Goal: Information Seeking & Learning: Find specific page/section

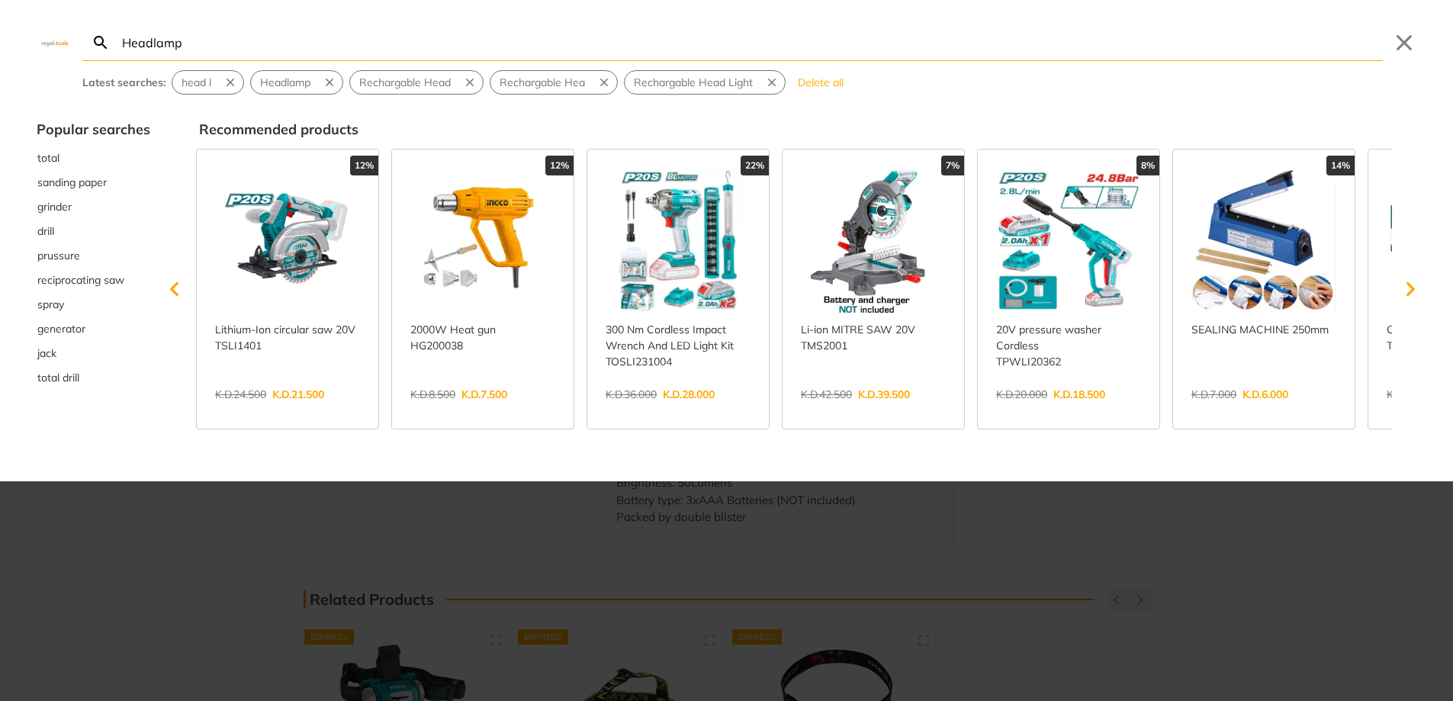
type input "Headlamp"
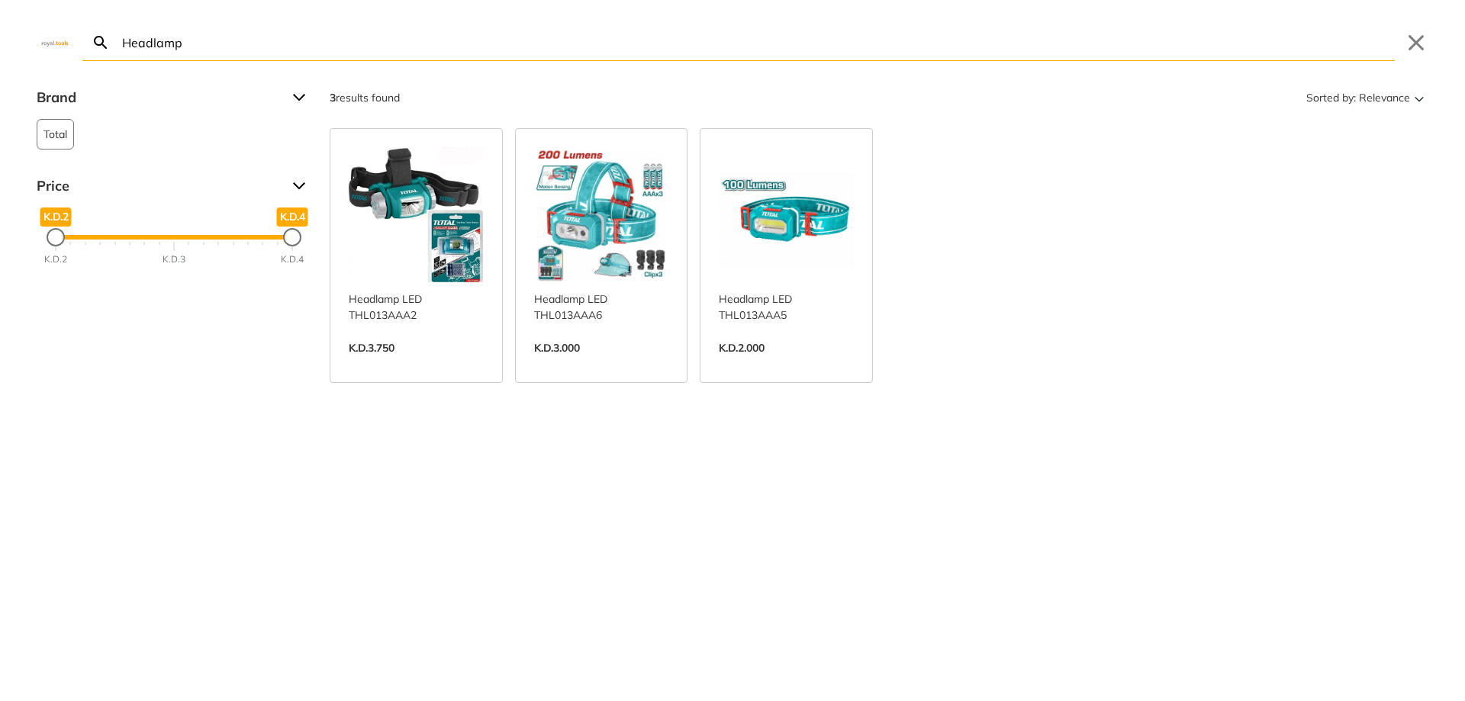
drag, startPoint x: 217, startPoint y: 48, endPoint x: 0, endPoint y: 37, distance: 216.9
click at [0, 37] on div "Headlamp Search Submit Close" at bounding box center [732, 30] width 1465 height 61
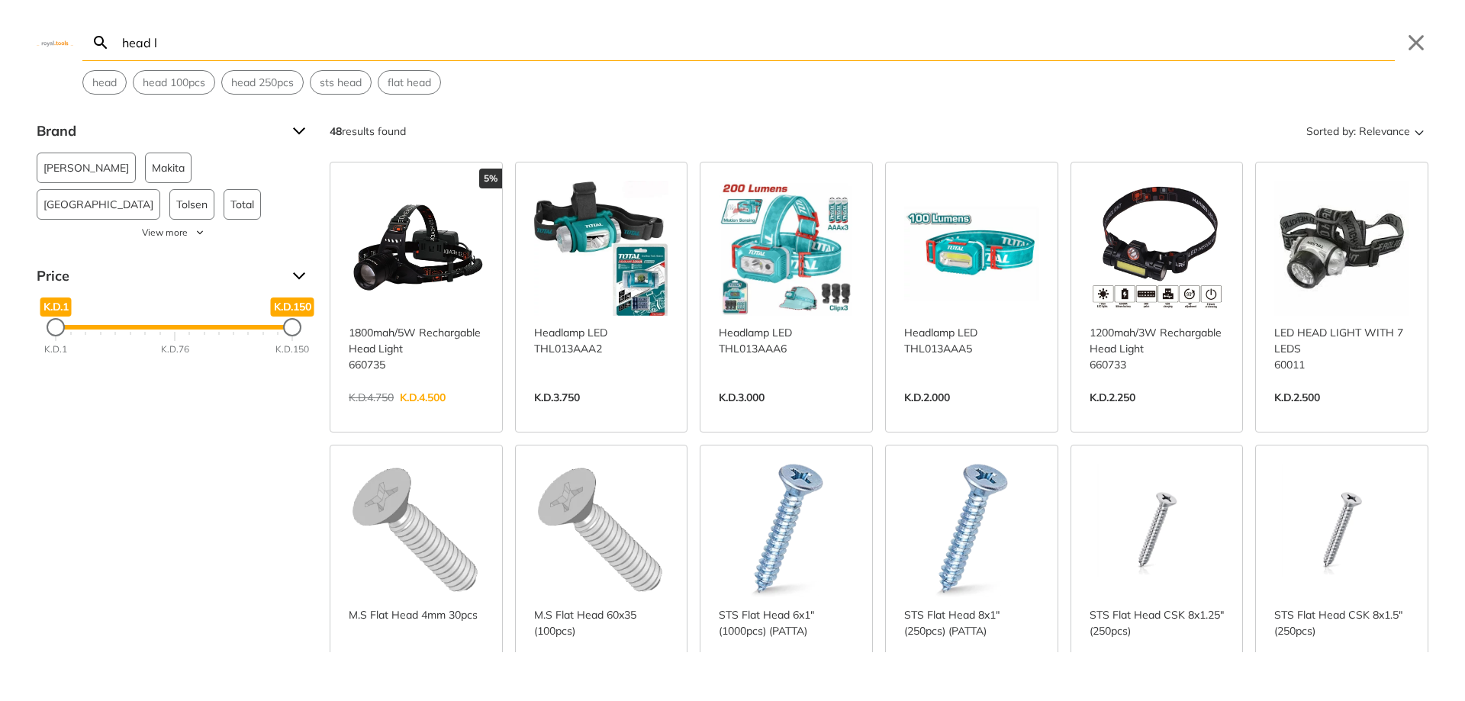
type input "head l"
click at [1131, 414] on link "View more →" at bounding box center [1156, 414] width 135 height 0
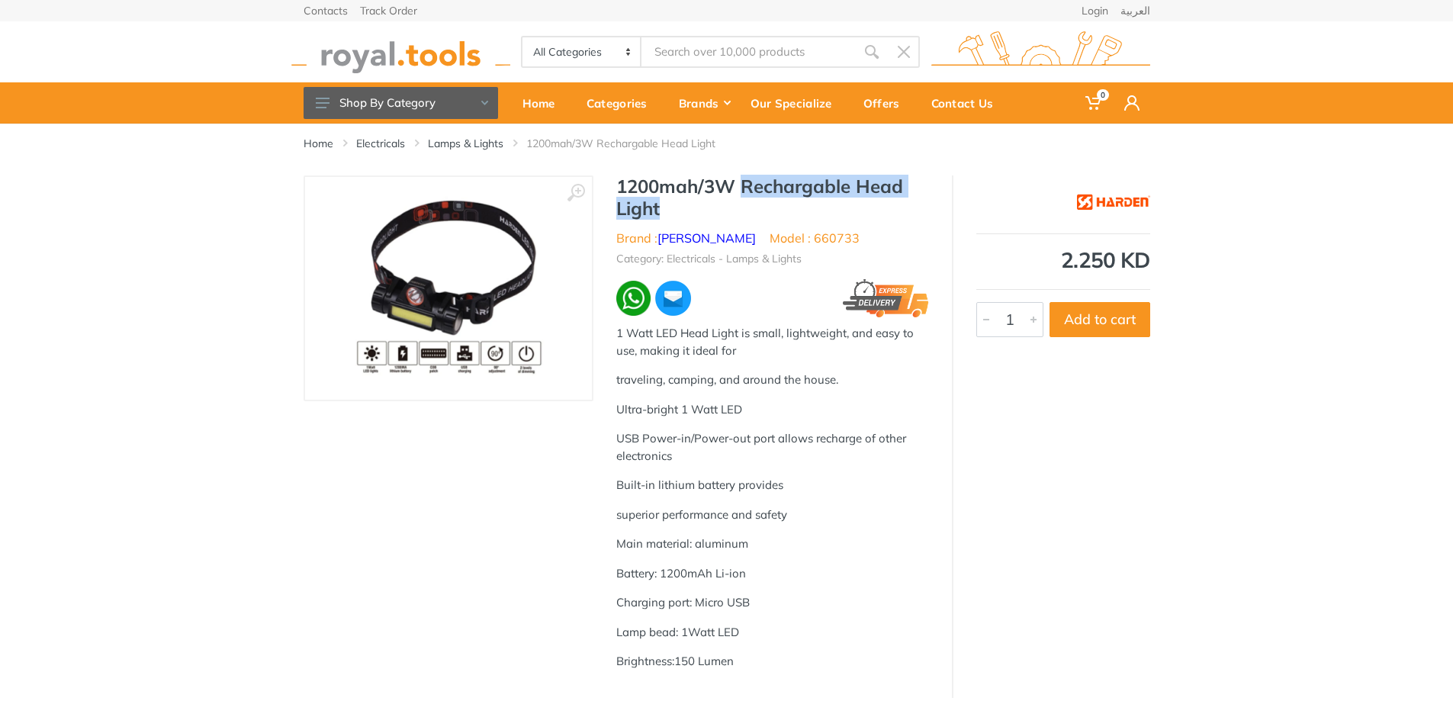
drag, startPoint x: 743, startPoint y: 182, endPoint x: 908, endPoint y: 207, distance: 166.7
click at [908, 207] on h1 "1200mah/3W Rechargable Head Light" at bounding box center [772, 197] width 313 height 44
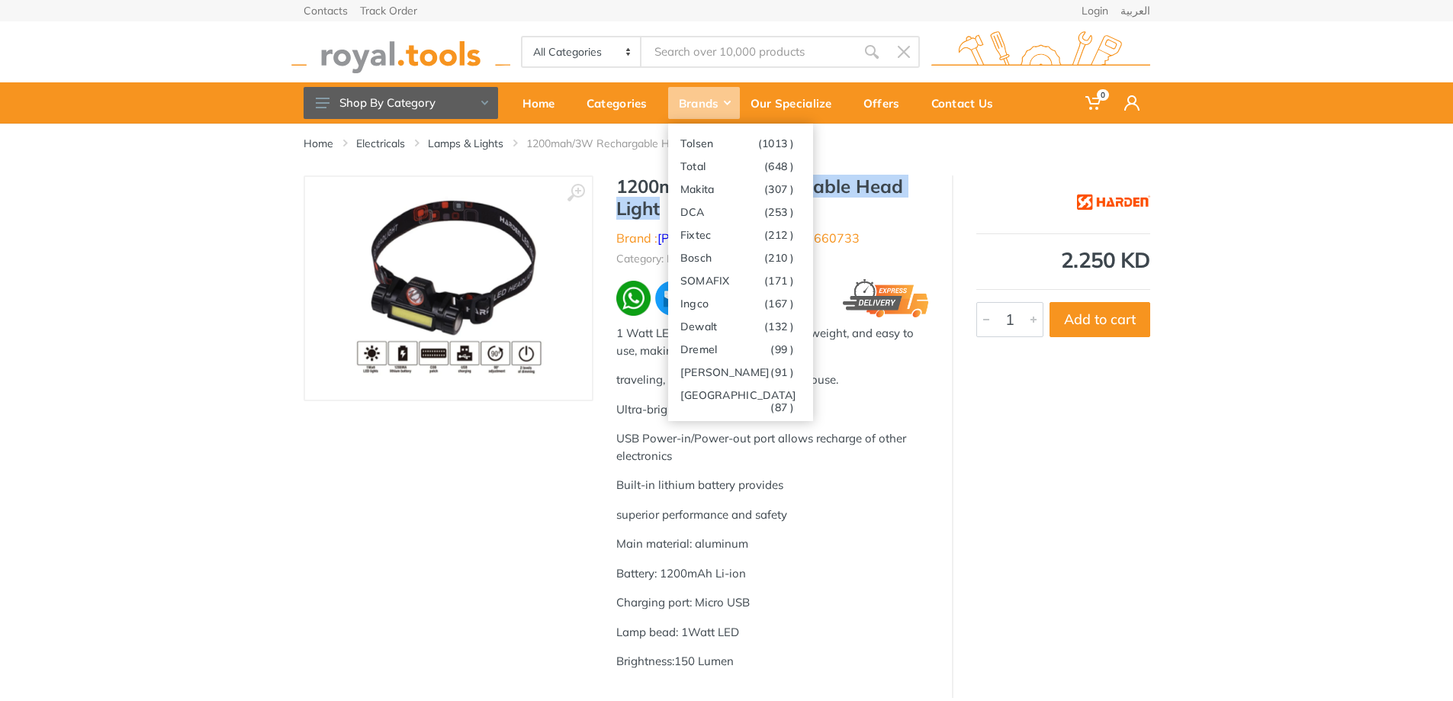
copy h1 "Rechargable Head Light"
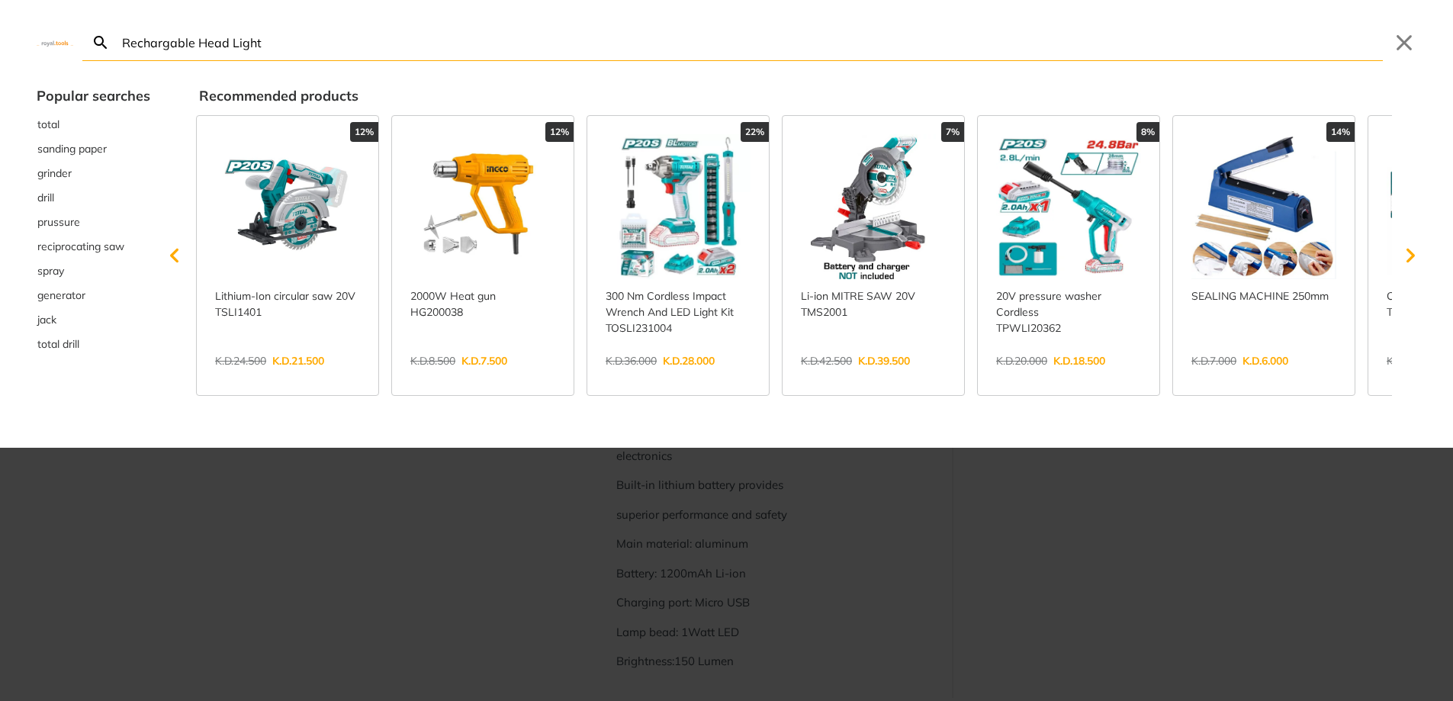
type input "Rechargable Head Light"
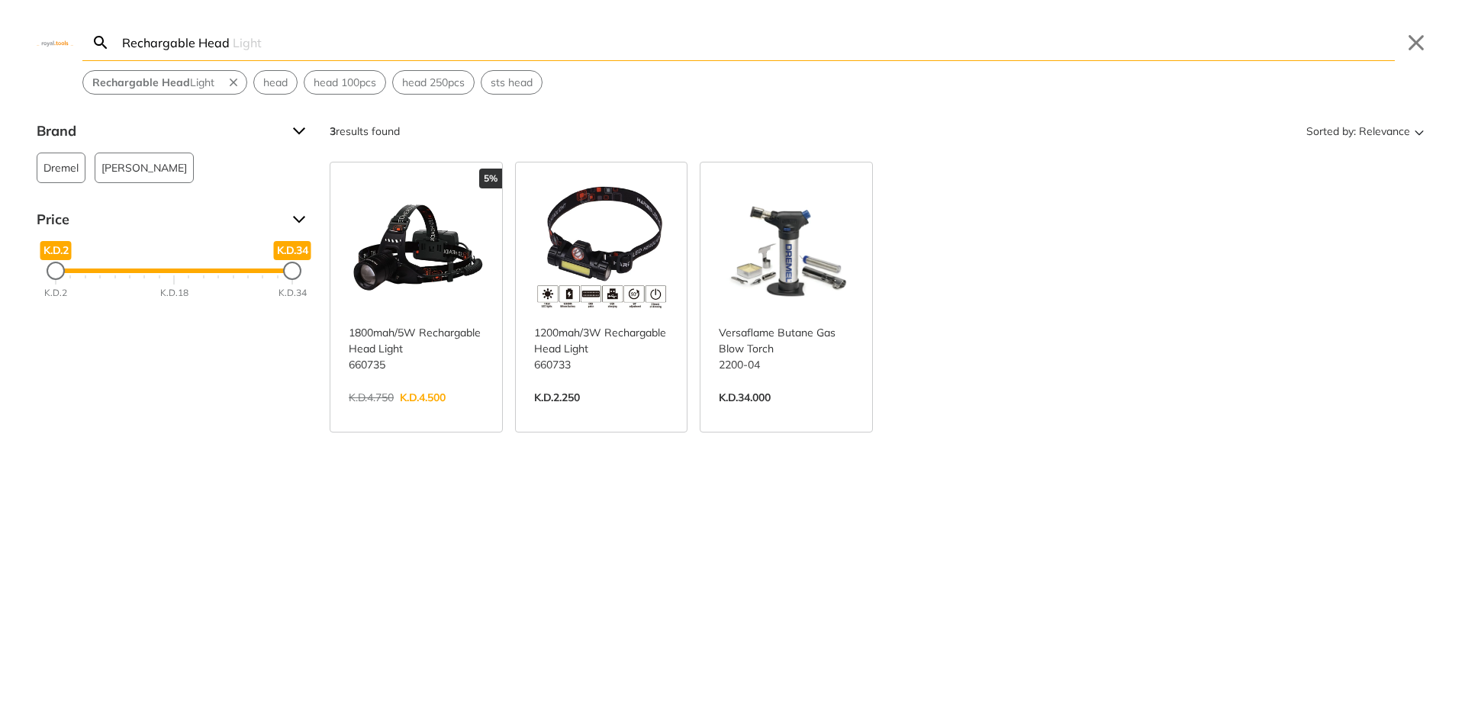
drag, startPoint x: 192, startPoint y: 44, endPoint x: 0, endPoint y: -4, distance: 198.2
click at [0, 0] on html "0" at bounding box center [732, 350] width 1465 height 701
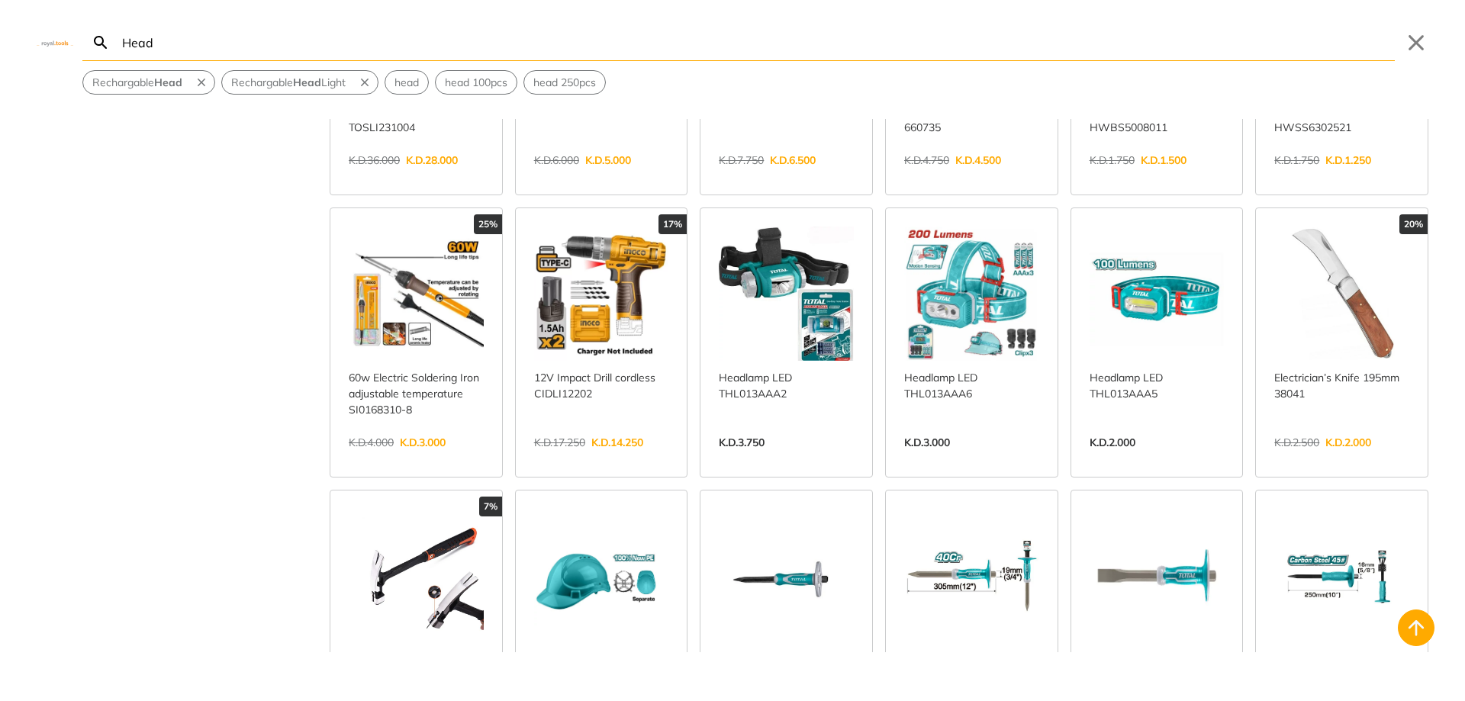
scroll to position [229, 0]
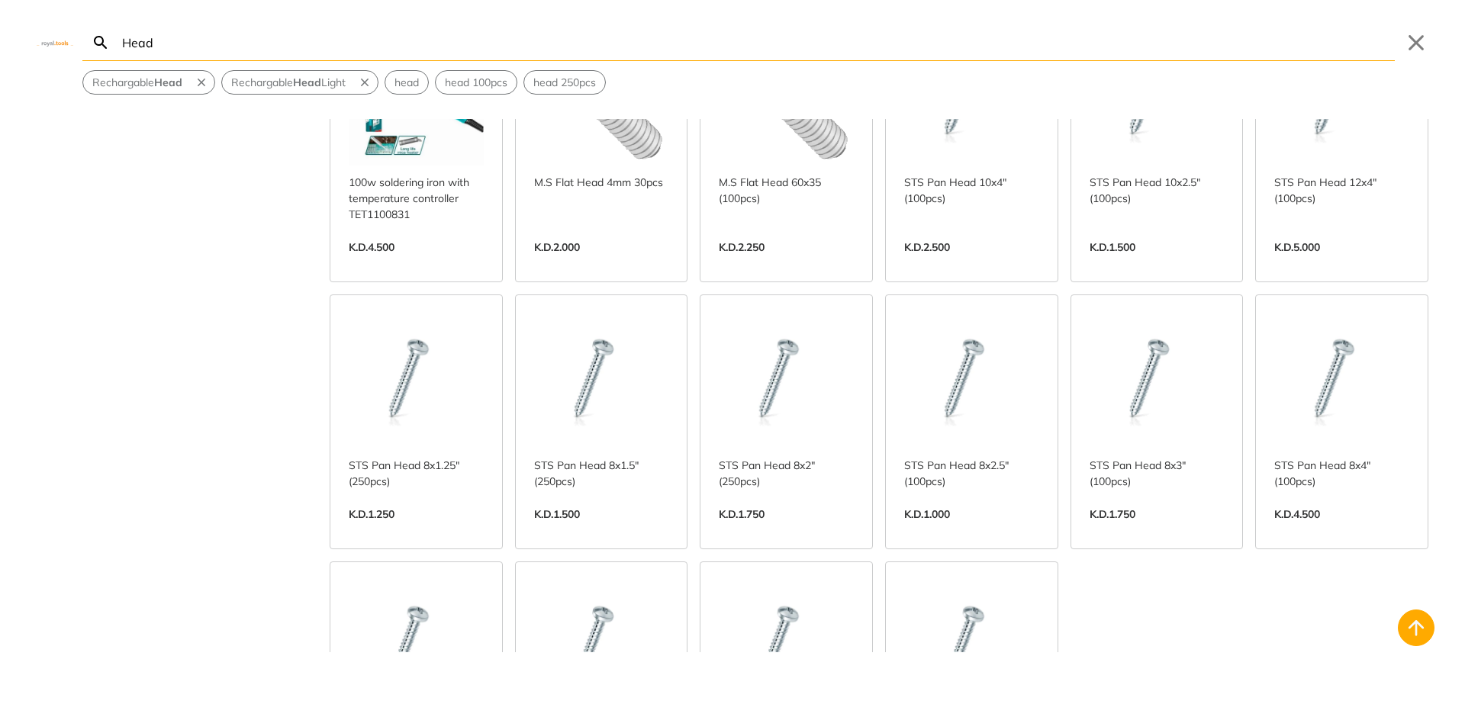
type input "Head"
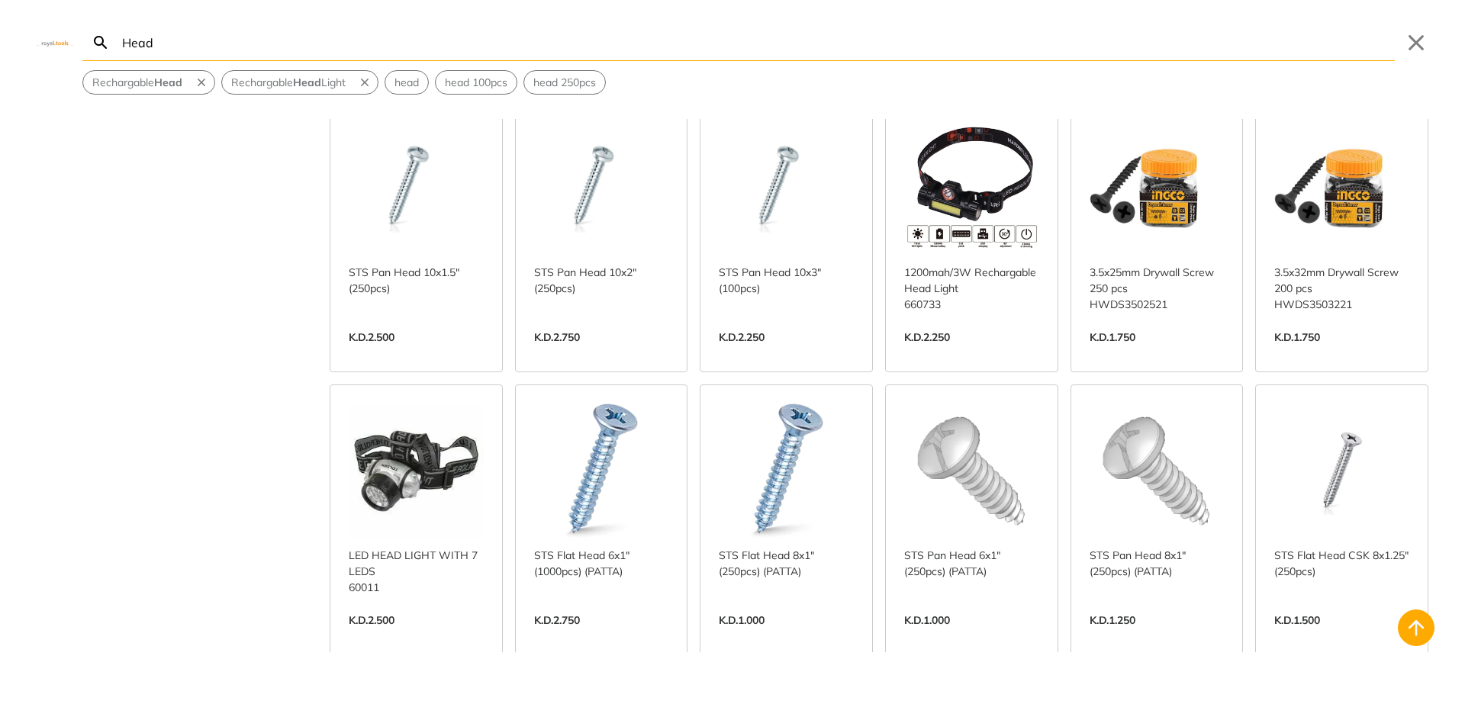
scroll to position [2060, 0]
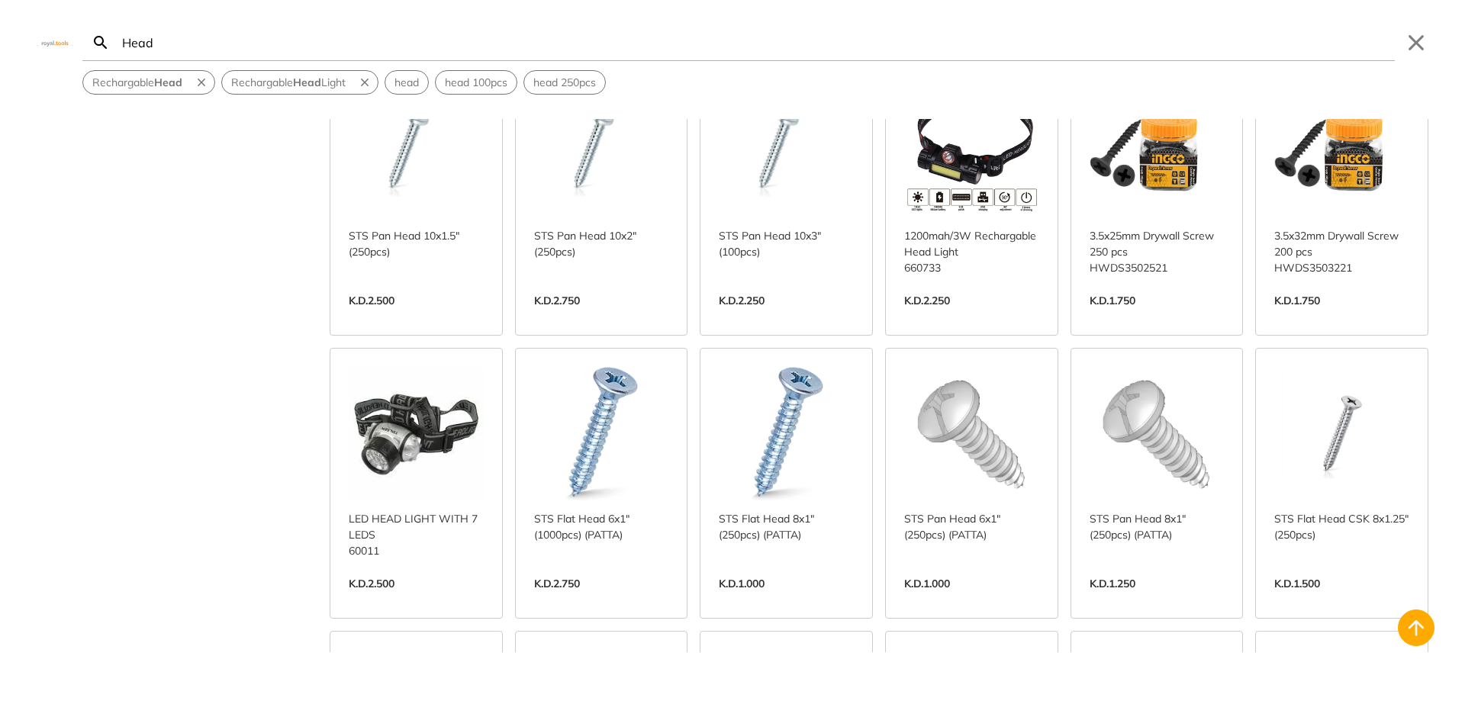
click at [441, 600] on link "View more →" at bounding box center [416, 600] width 135 height 0
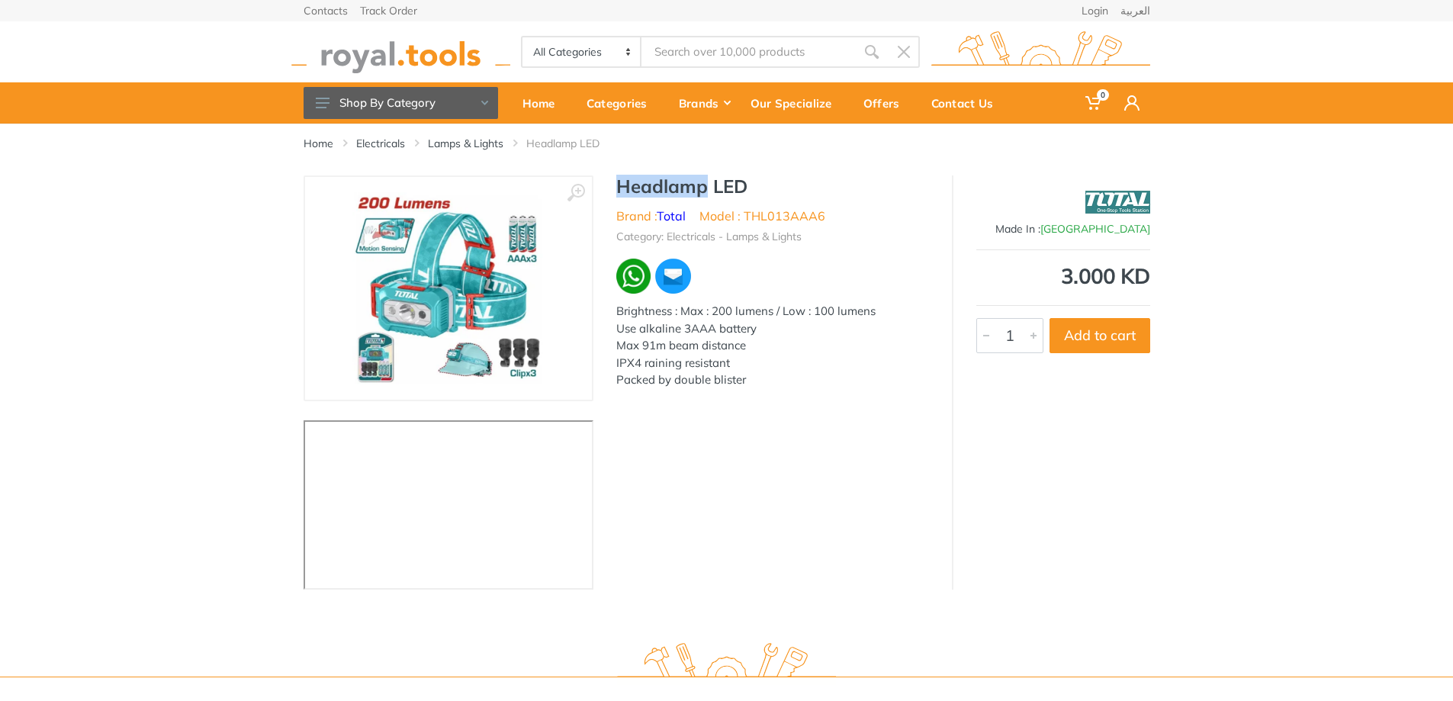
drag, startPoint x: 707, startPoint y: 184, endPoint x: 615, endPoint y: 186, distance: 92.3
click at [615, 186] on div "Headlamp LED Brand : Total Model : THL013AAA6 Category: Electricals - Lamps & L…" at bounding box center [773, 286] width 359 height 223
copy h1 "Headlamp"
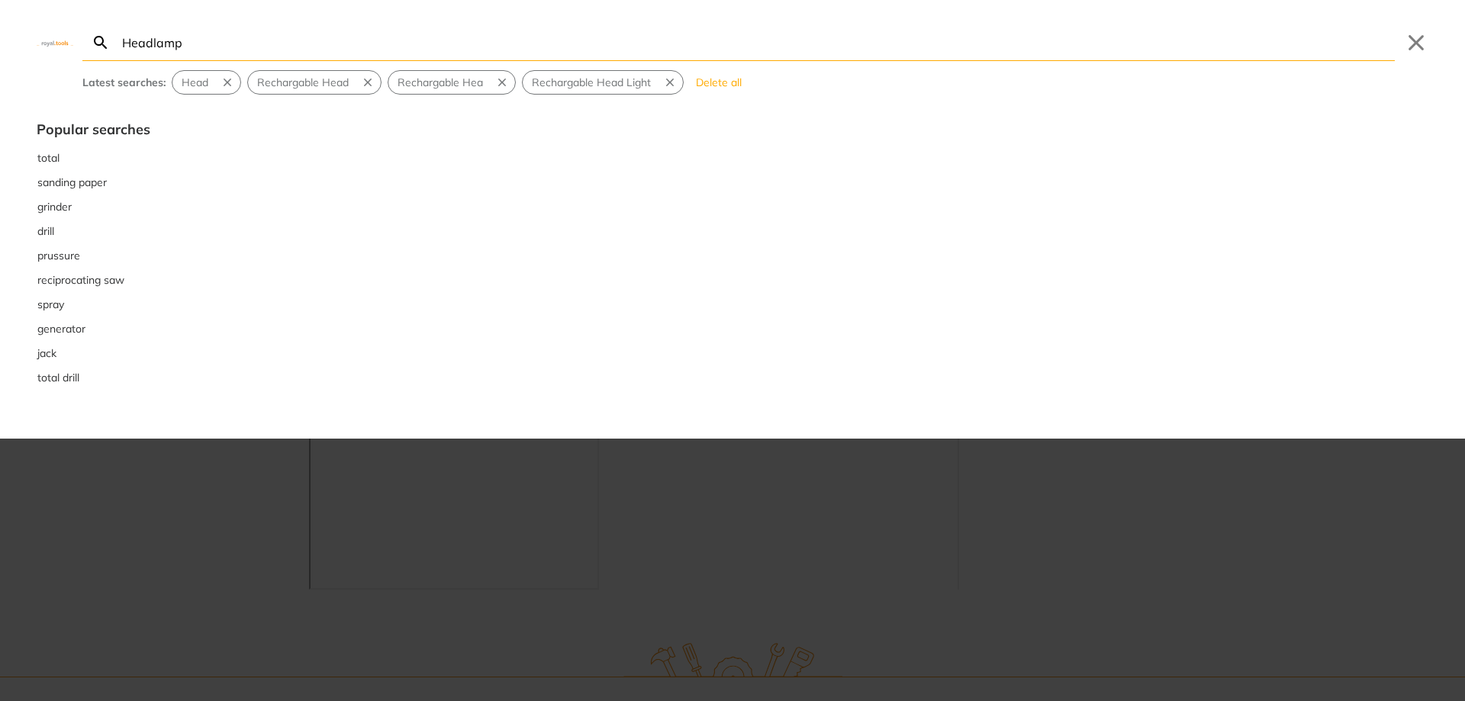
type input "Headlamp"
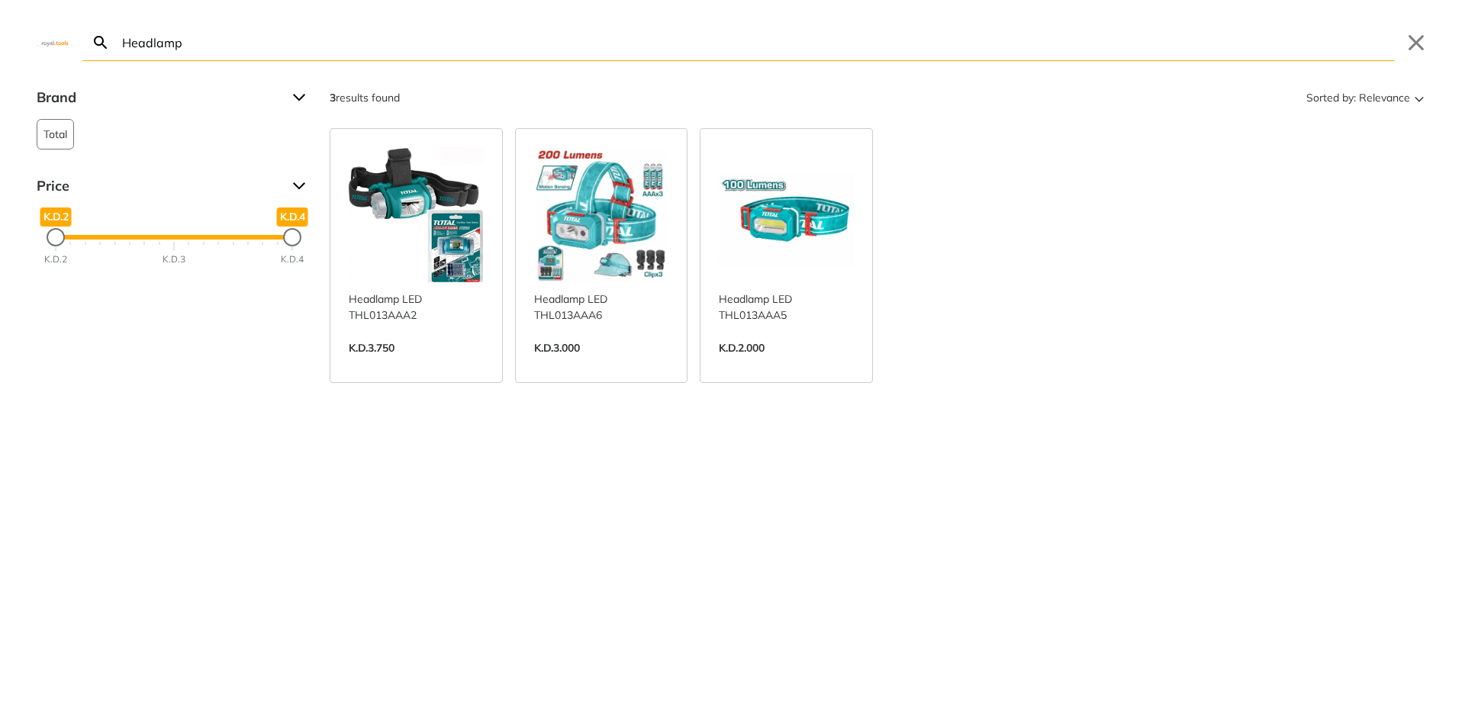
click at [744, 364] on link "View more →" at bounding box center [786, 364] width 135 height 0
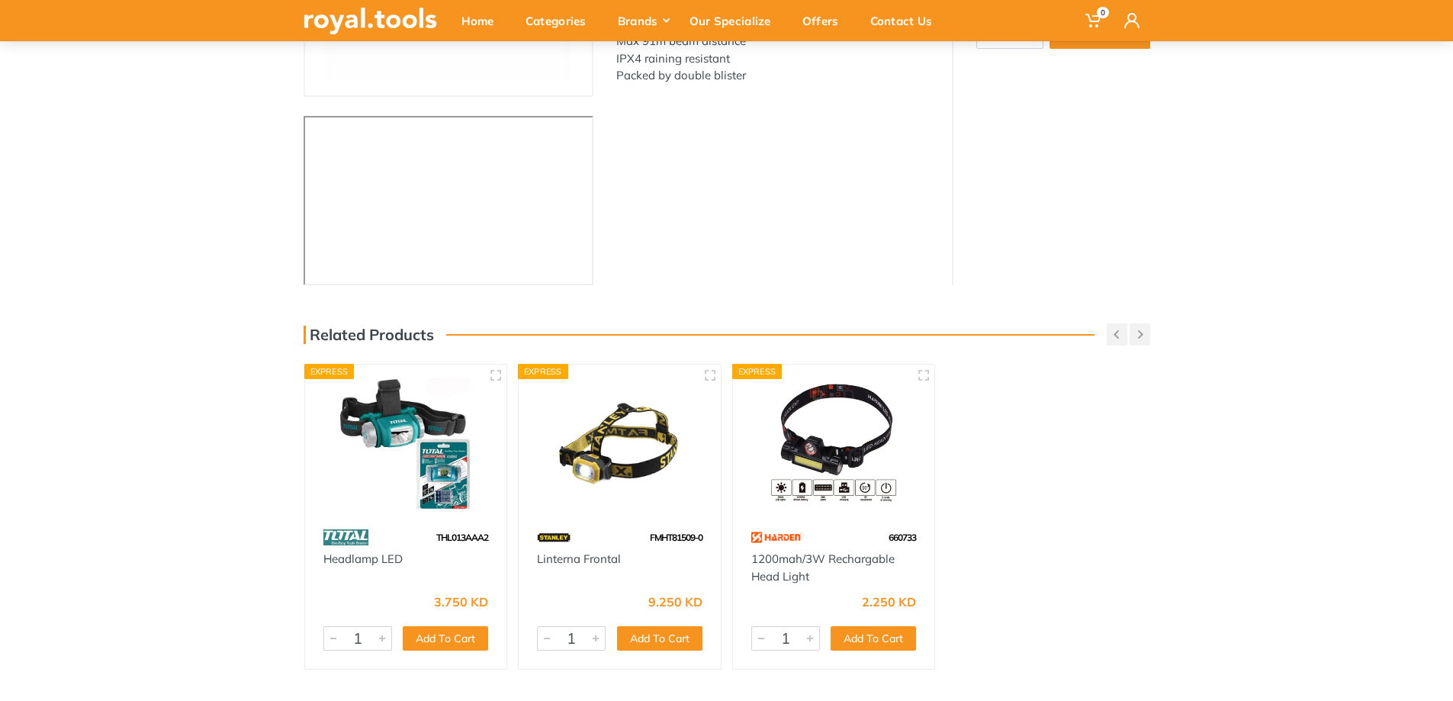
scroll to position [305, 0]
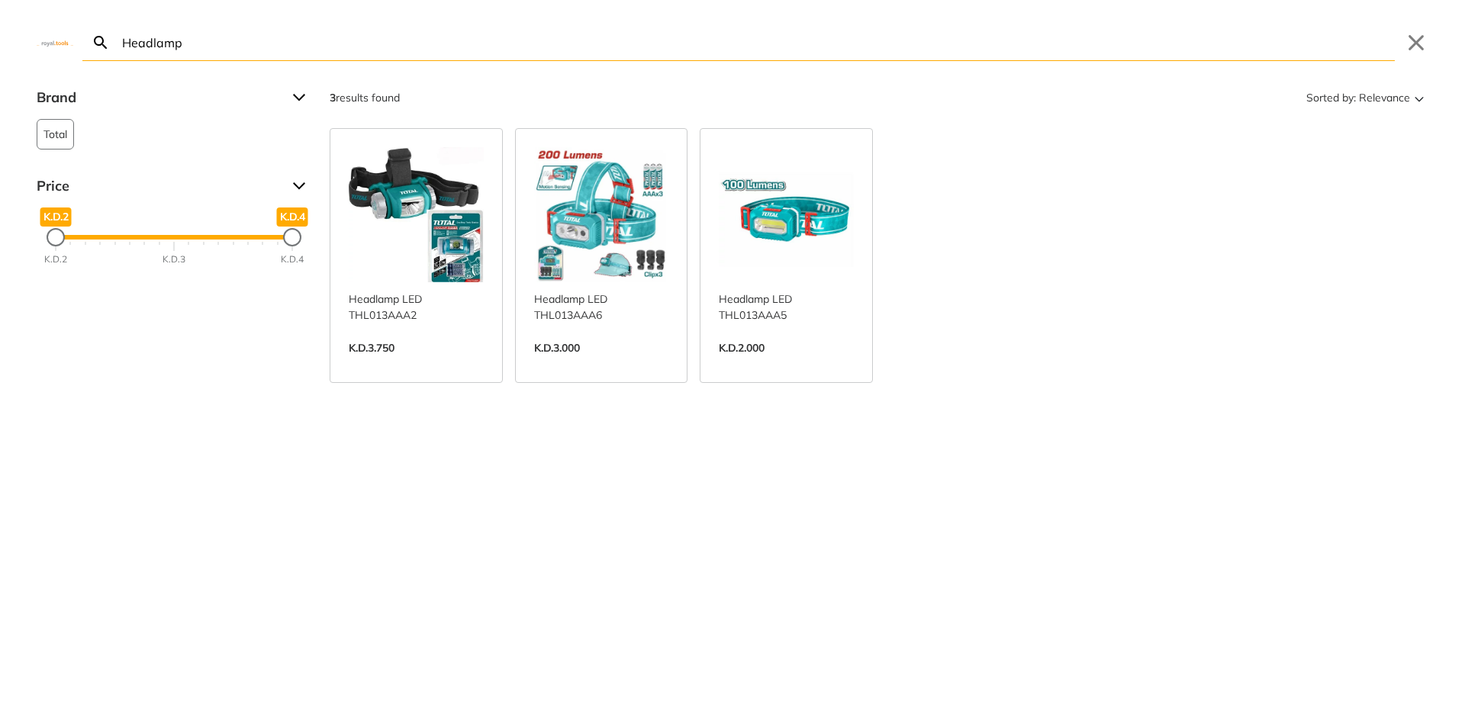
click at [584, 364] on link "View more →" at bounding box center [601, 364] width 135 height 0
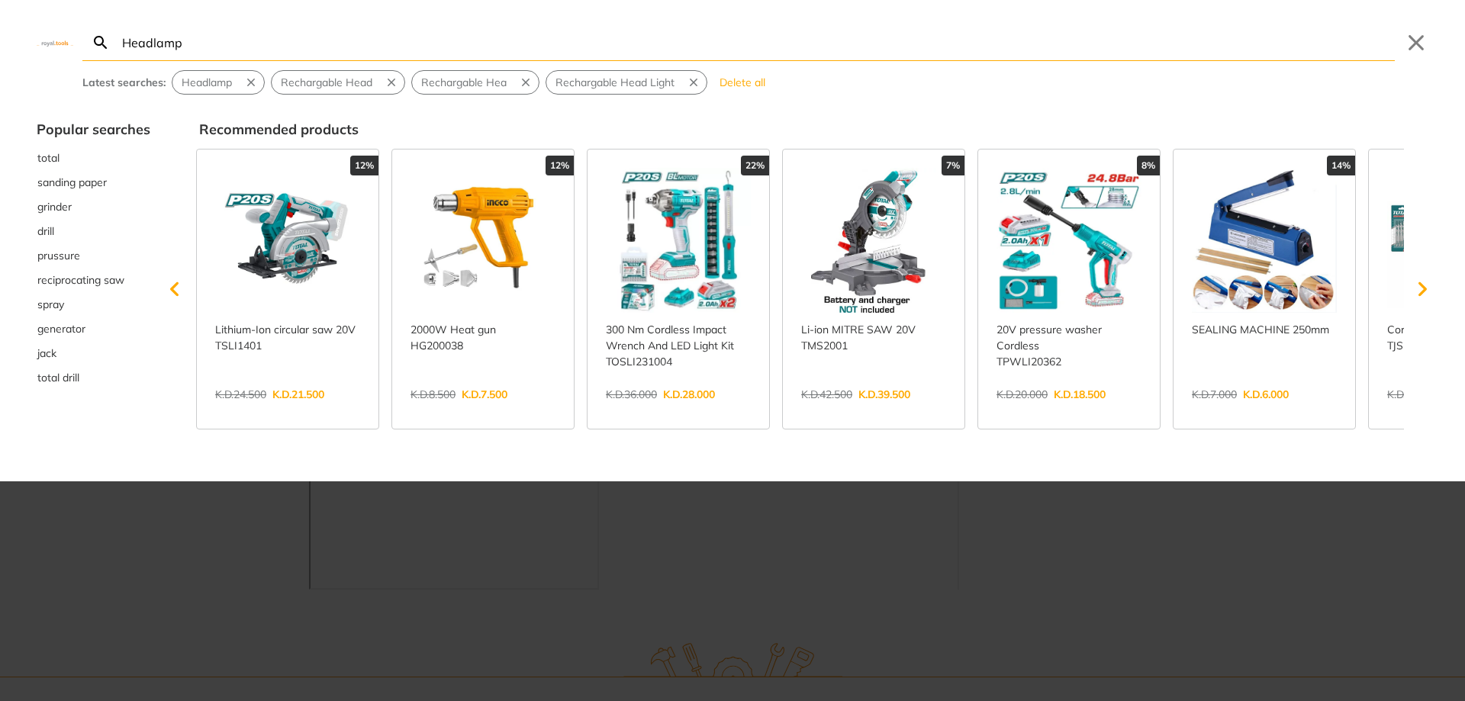
type input "Headlamp"
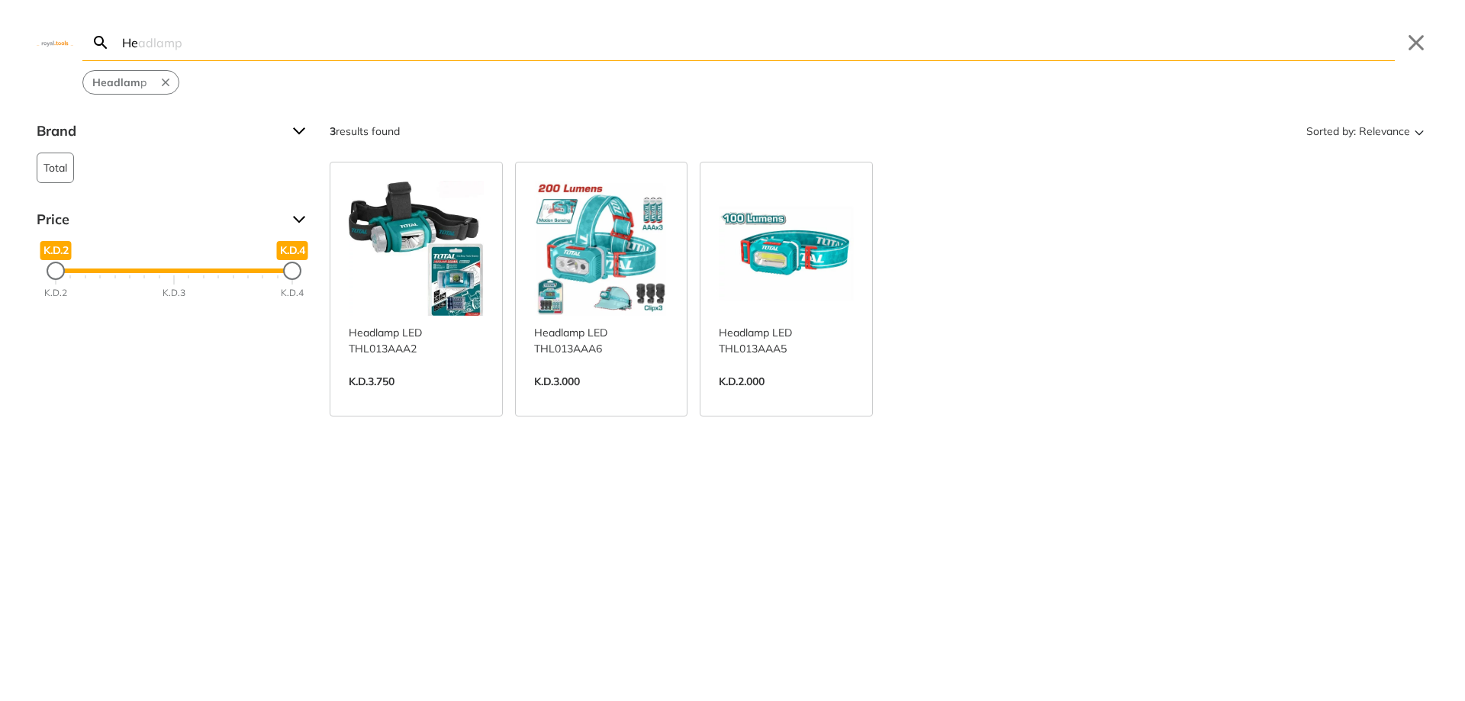
type input "H"
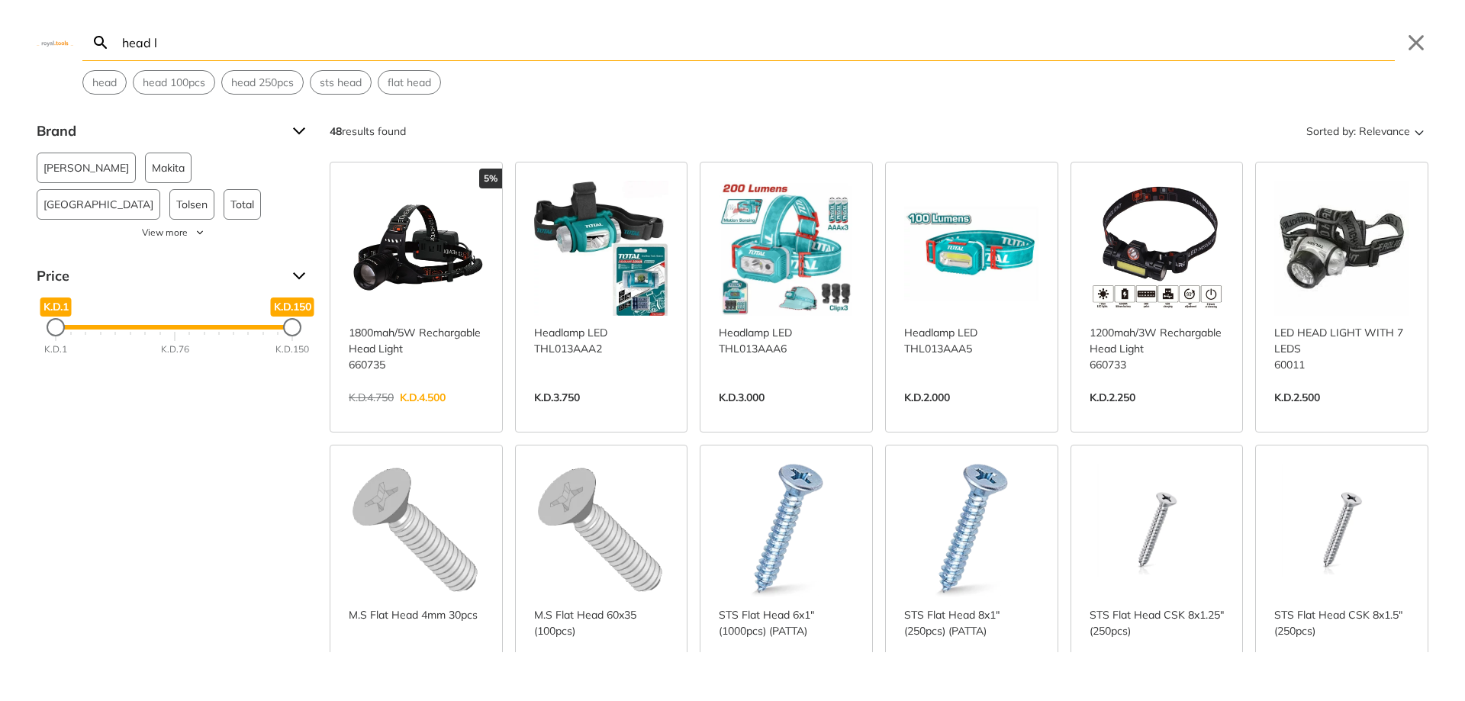
type input "head l"
click at [1138, 414] on link "View more →" at bounding box center [1156, 414] width 135 height 0
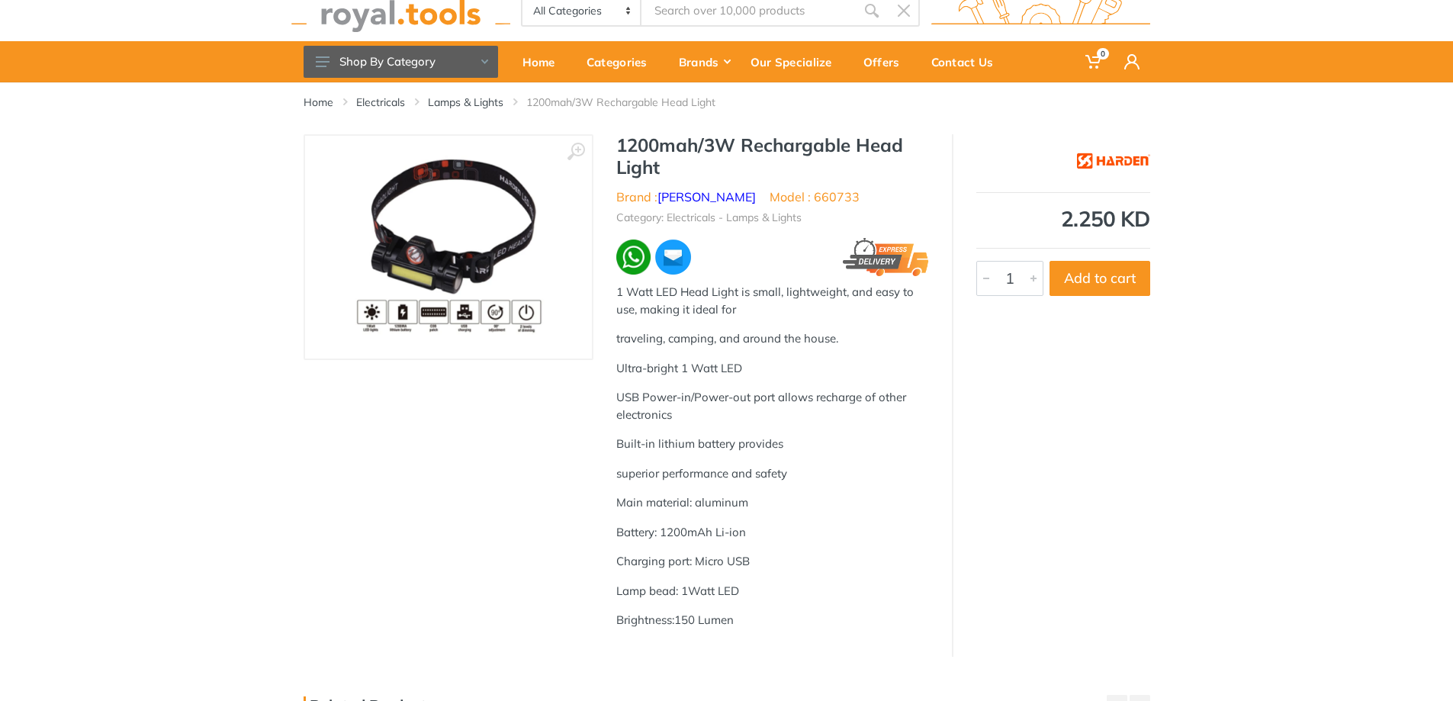
scroll to position [76, 0]
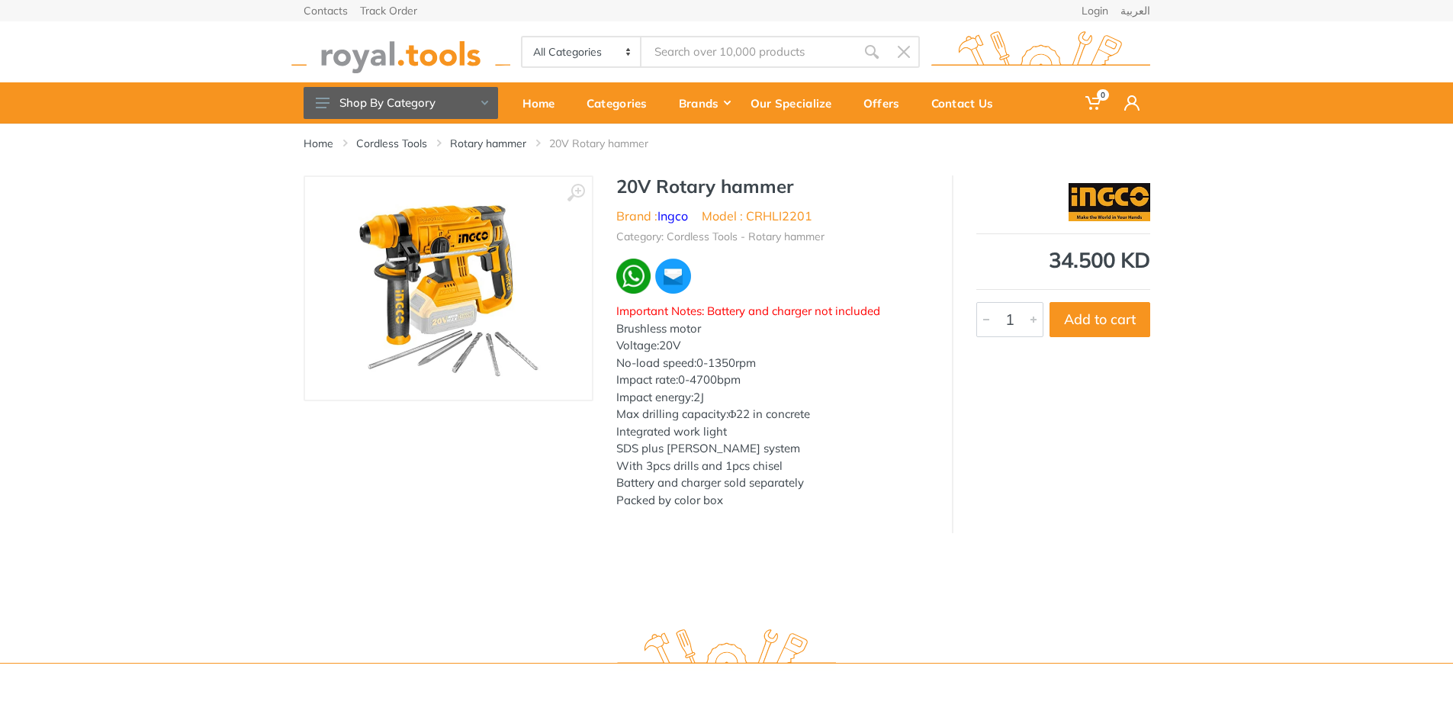
click at [603, 42] on select "All Categories Power tools Cordless Tools Hand Tools Power Tools Accessories Ga…" at bounding box center [583, 51] width 120 height 29
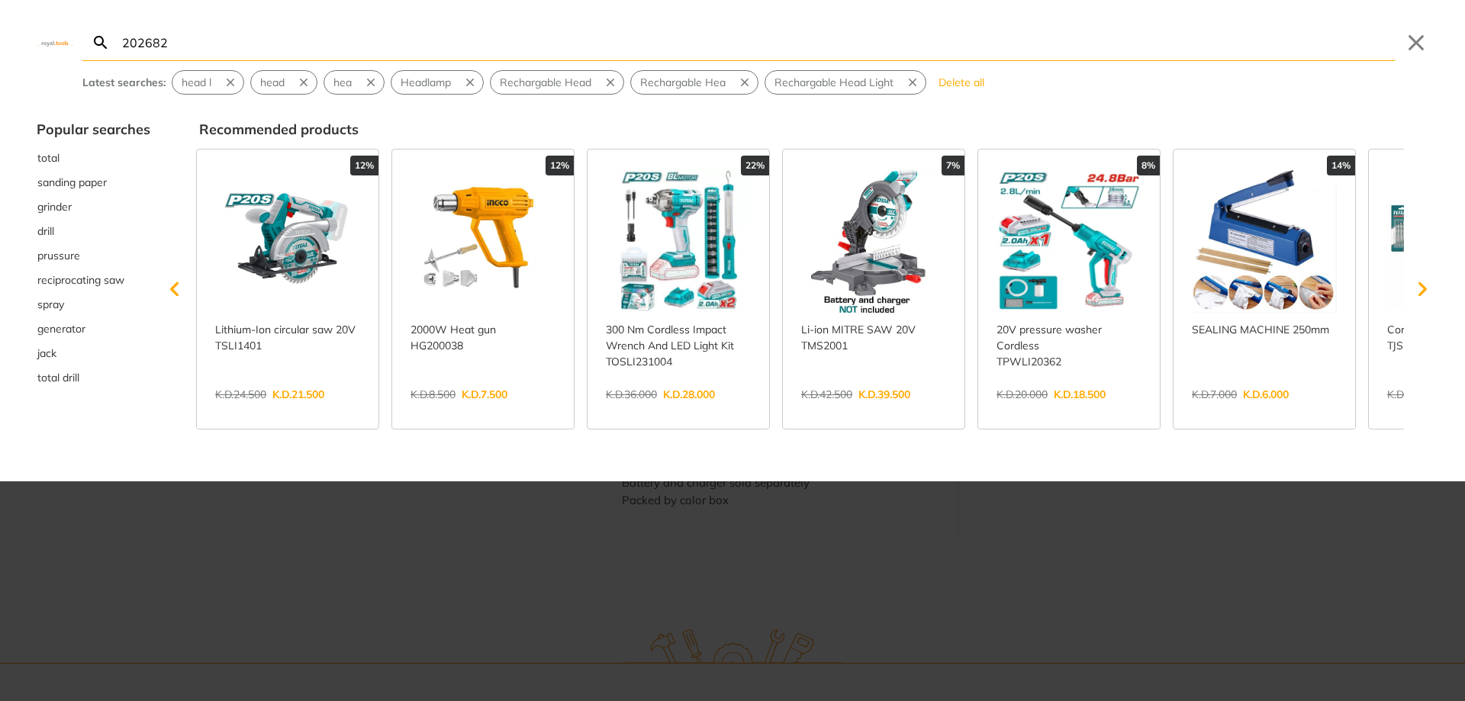
type input "202682"
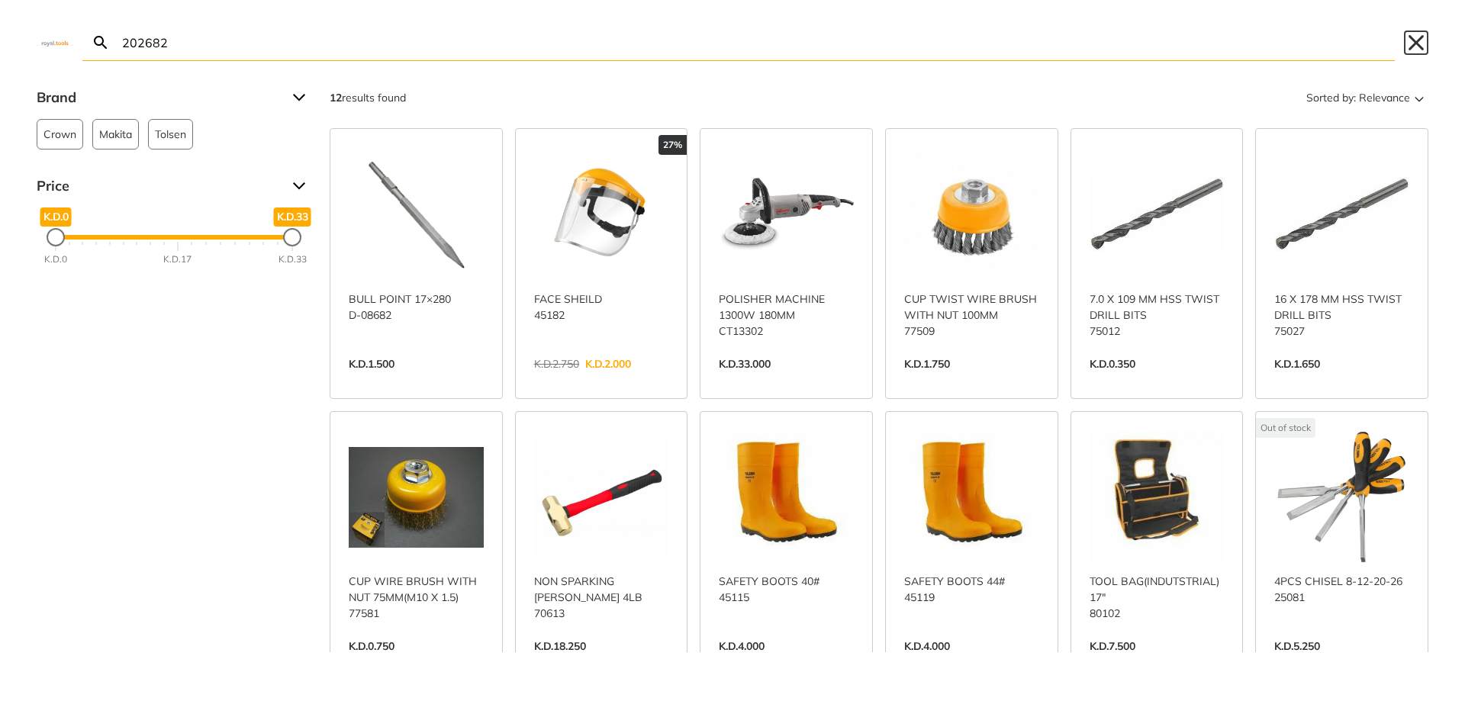
drag, startPoint x: 1413, startPoint y: 37, endPoint x: 1300, endPoint y: 2, distance: 118.2
click at [1408, 35] on button "Close" at bounding box center [1416, 43] width 24 height 24
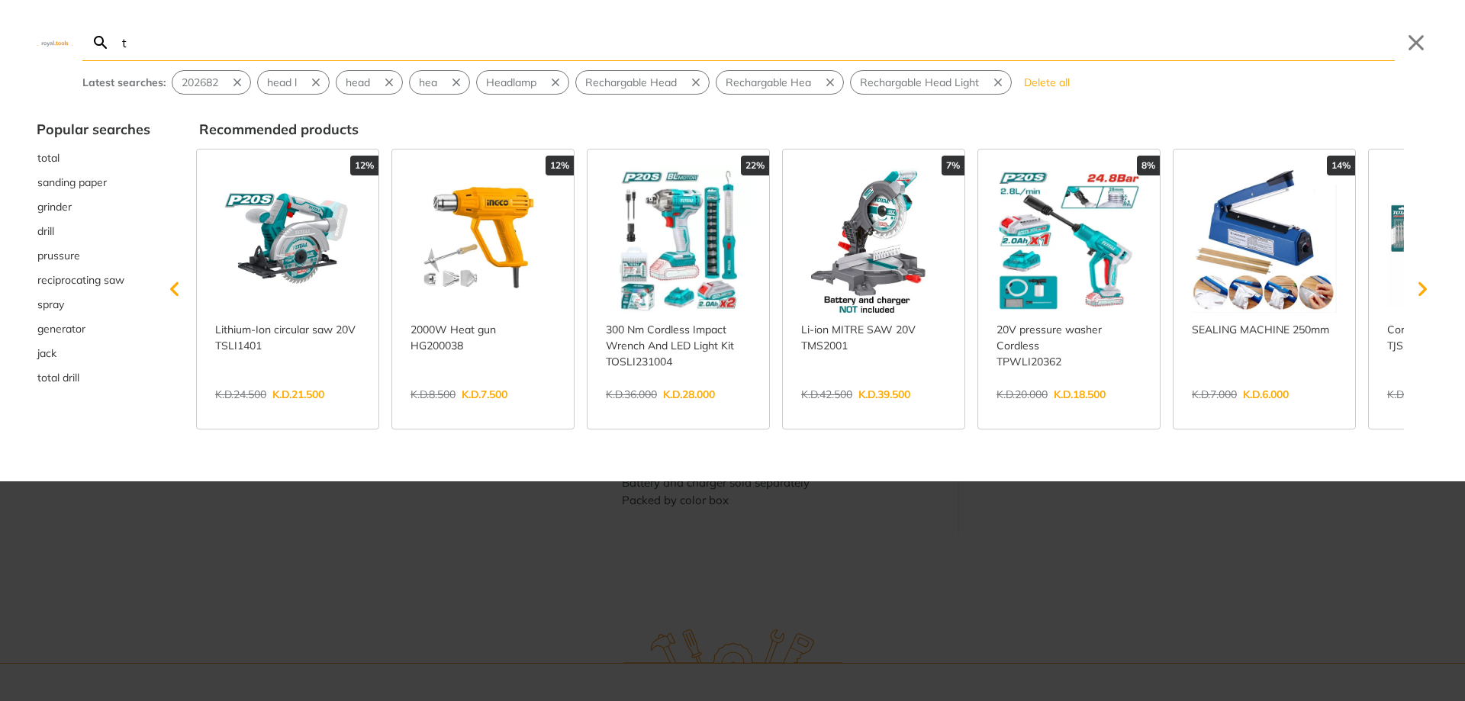
type input "to"
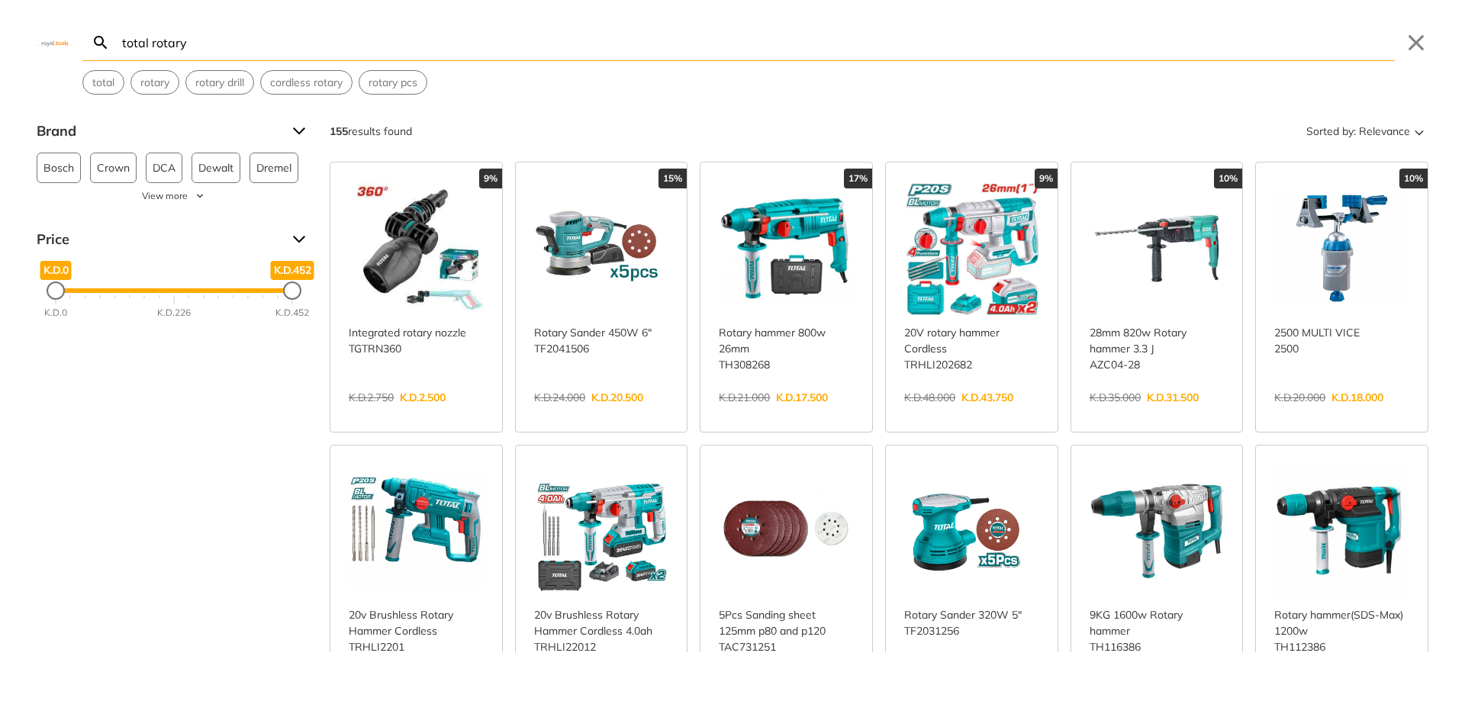
type input "total rotary"
click at [953, 414] on link "View more →" at bounding box center [971, 414] width 135 height 0
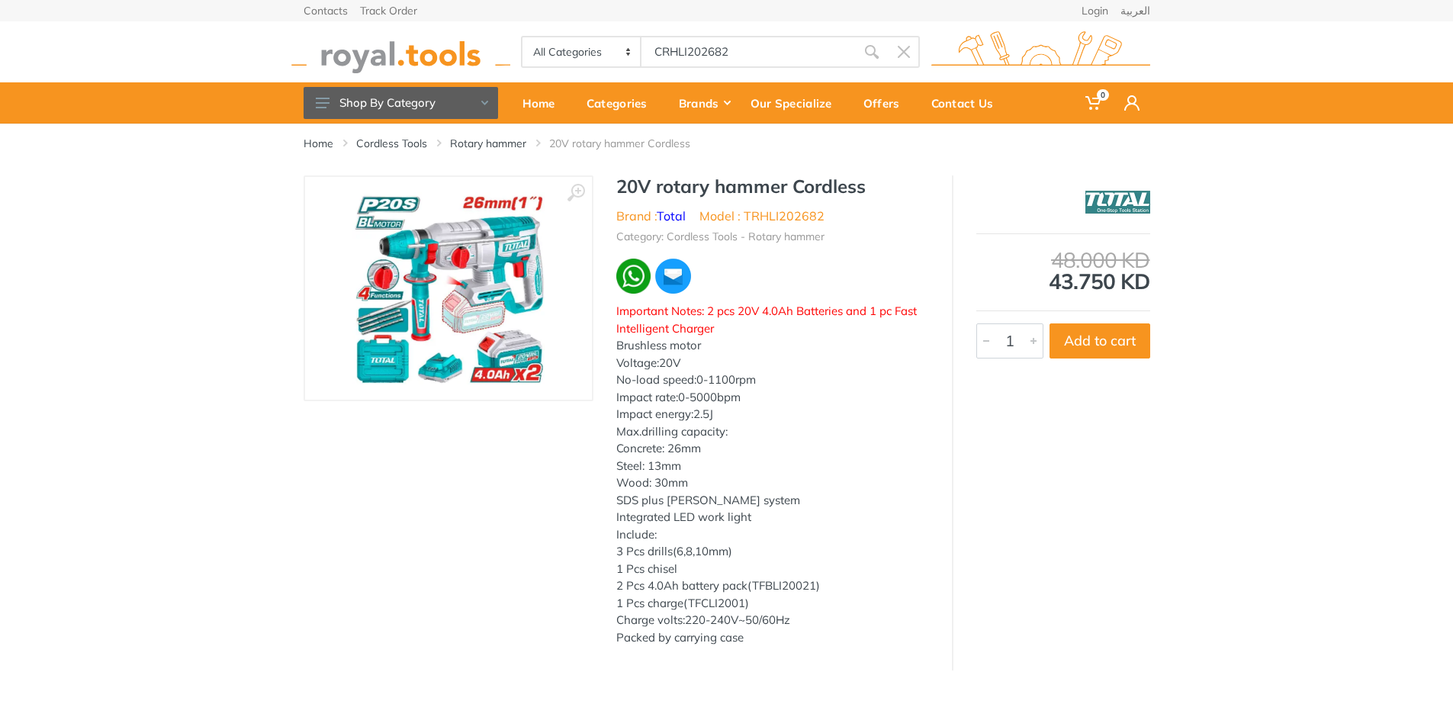
type input "CRHLI202682"
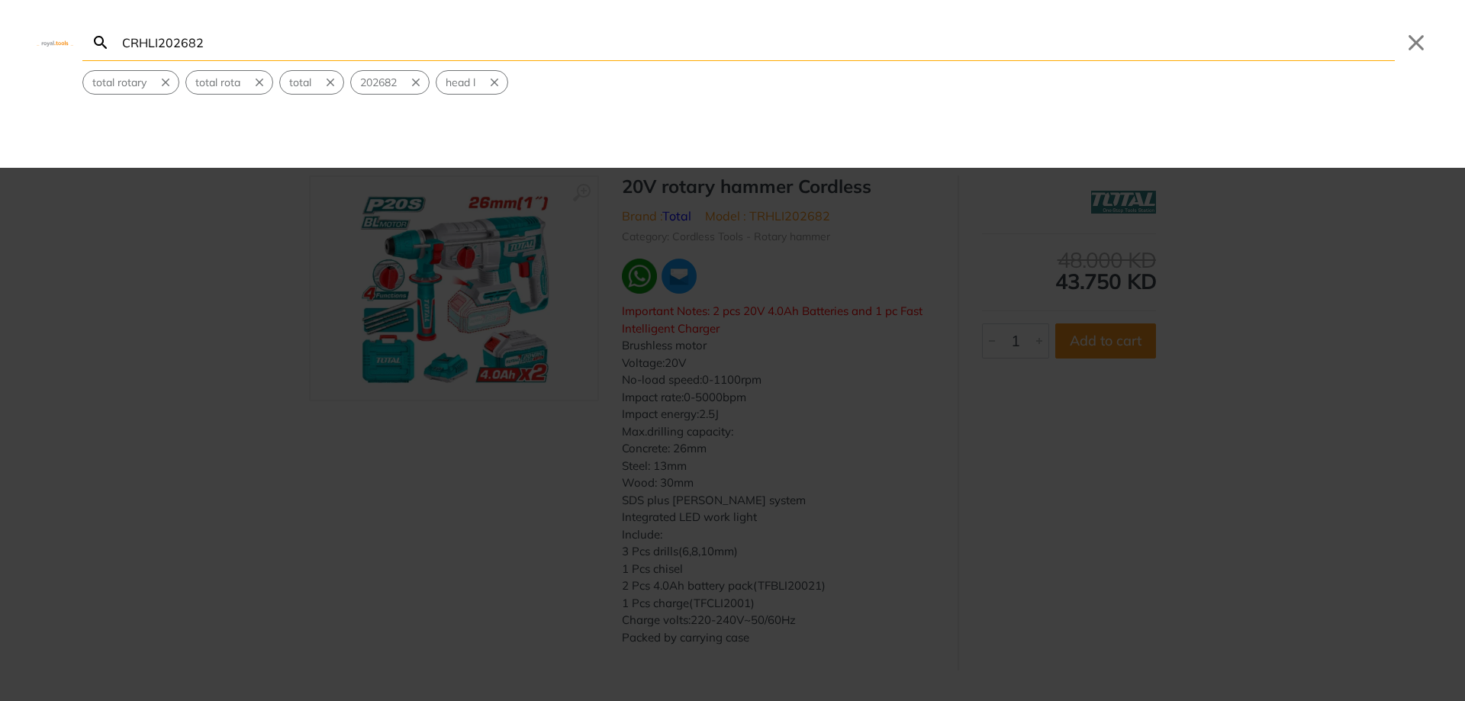
type input "CRHLI202682"
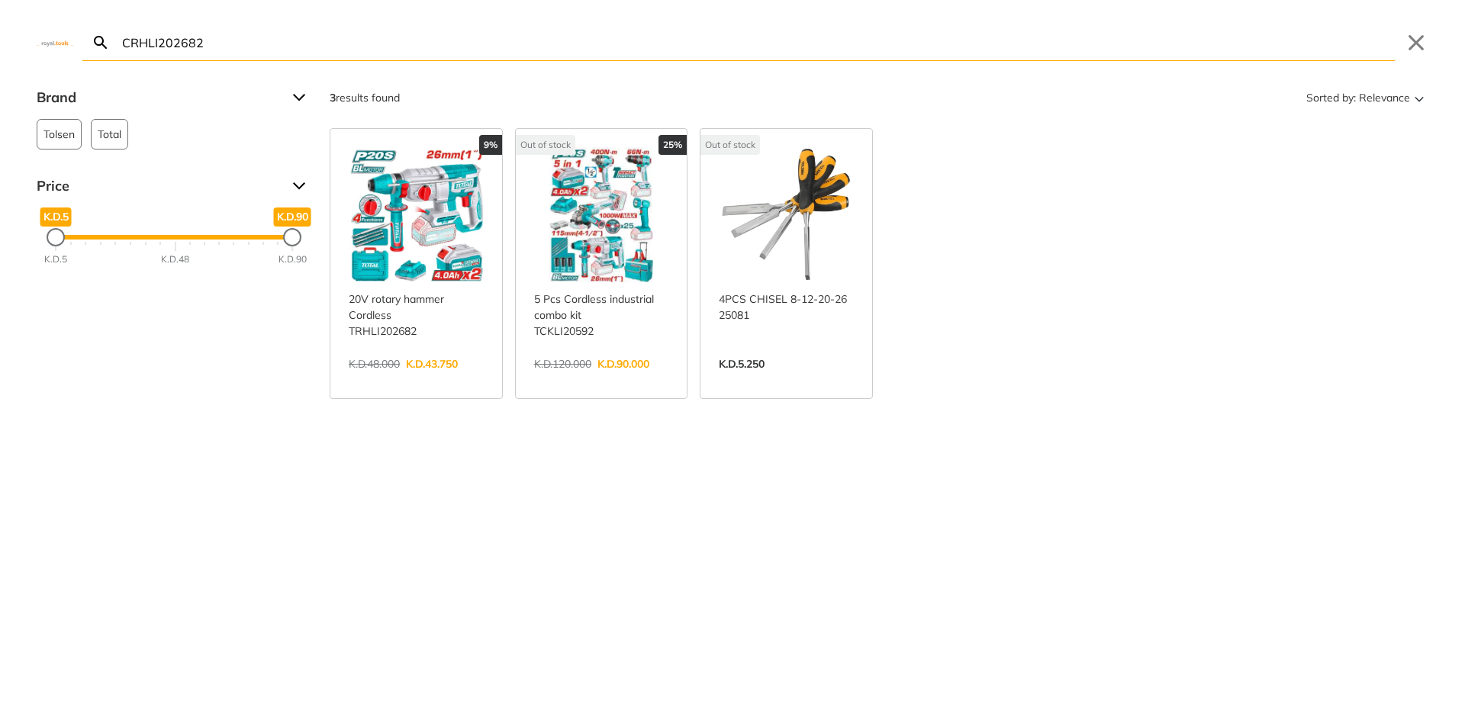
click at [613, 380] on link "View more →" at bounding box center [601, 380] width 135 height 0
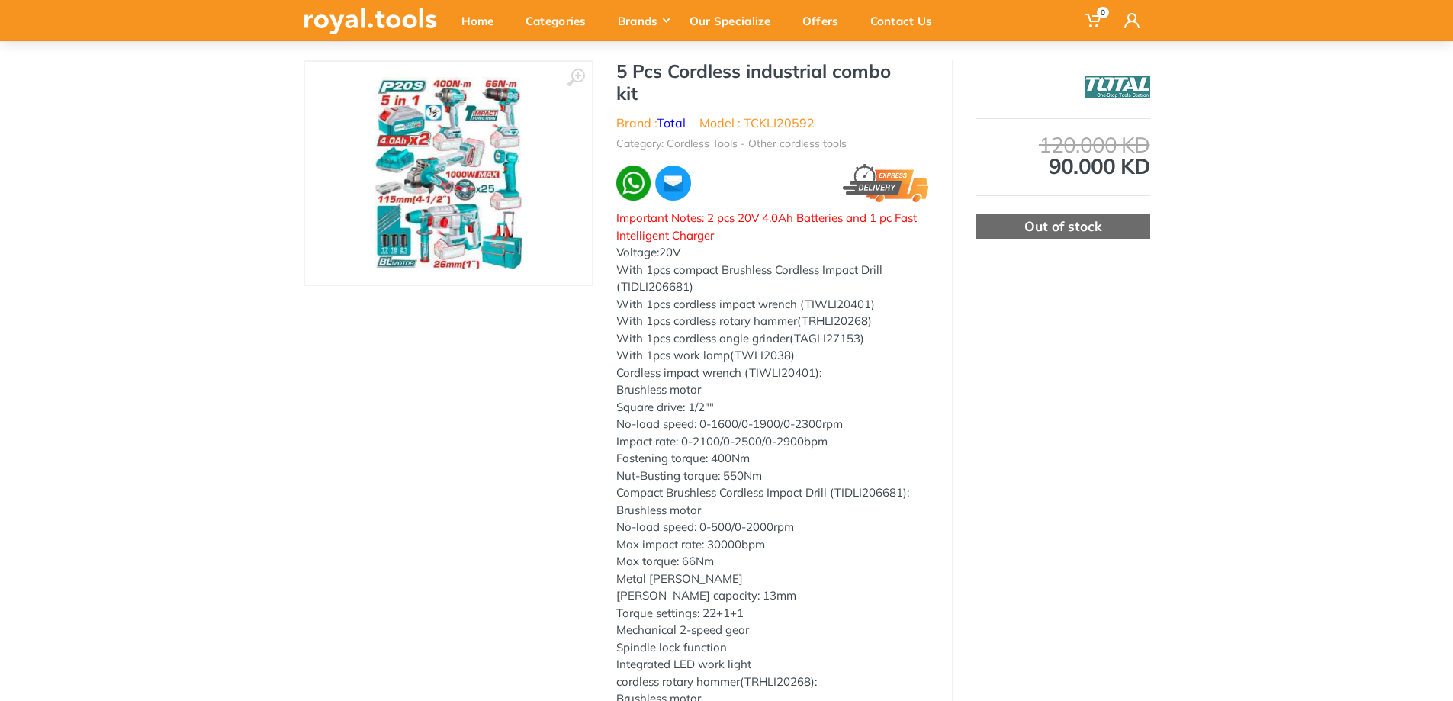
scroll to position [76, 0]
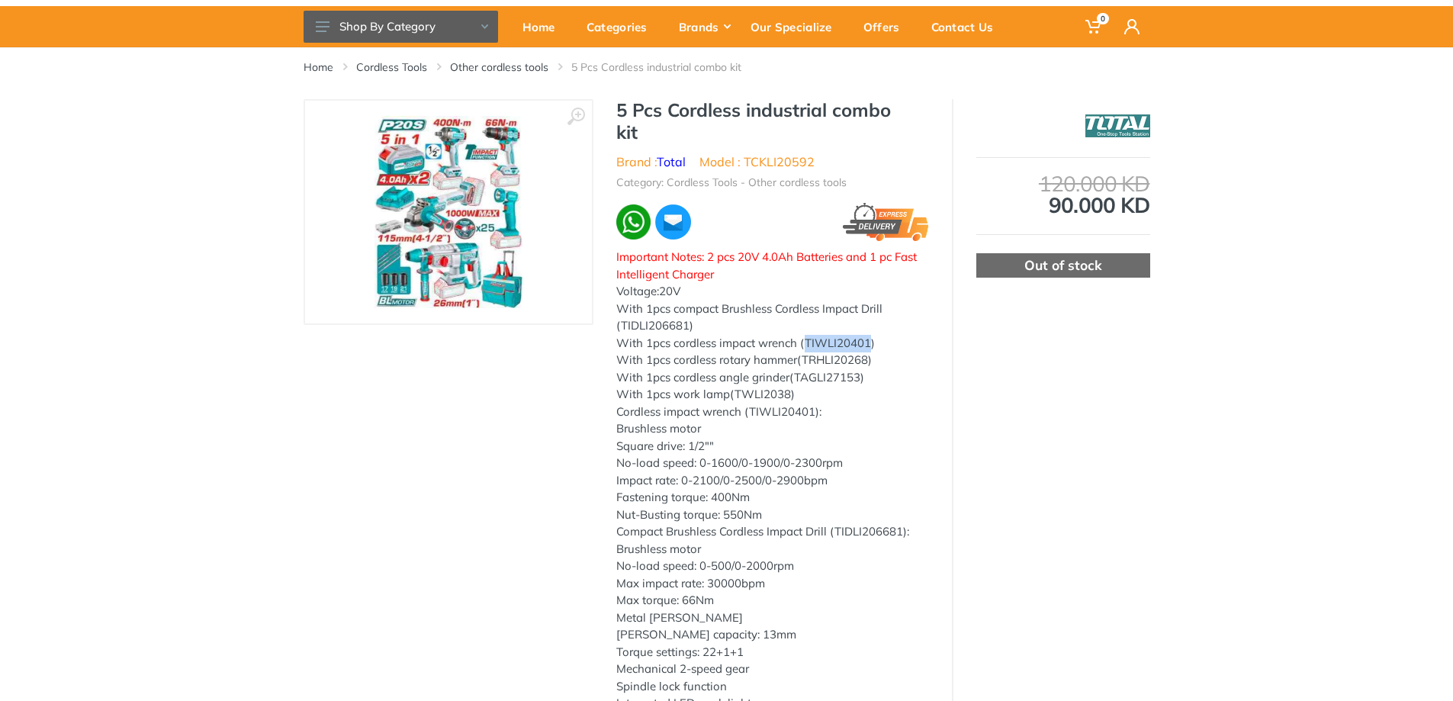
drag, startPoint x: 806, startPoint y: 344, endPoint x: 870, endPoint y: 351, distance: 64.5
click at [870, 351] on div "Important Notes: 2 pcs 20V 4.0Ah Batteries and 1 pc Fast Intelligent Charger Vo…" at bounding box center [772, 712] width 313 height 927
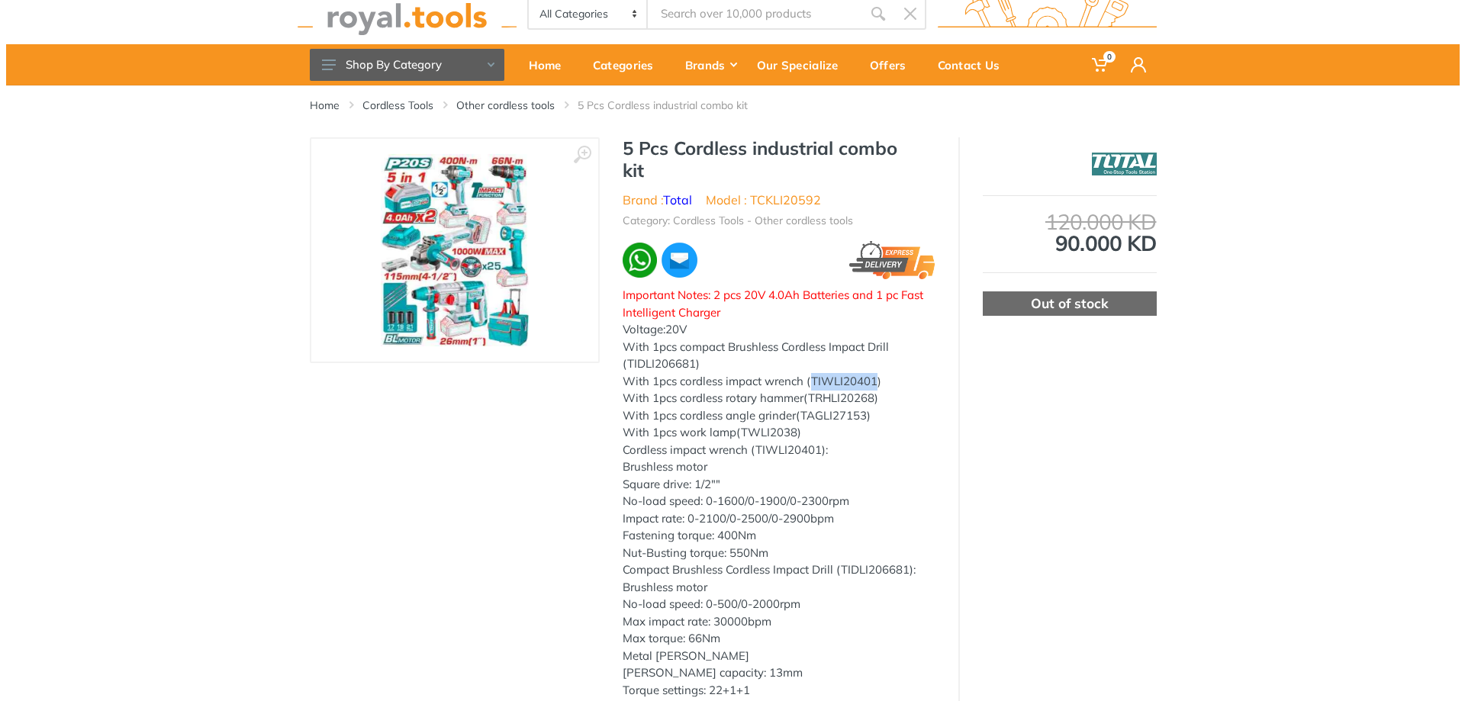
scroll to position [0, 0]
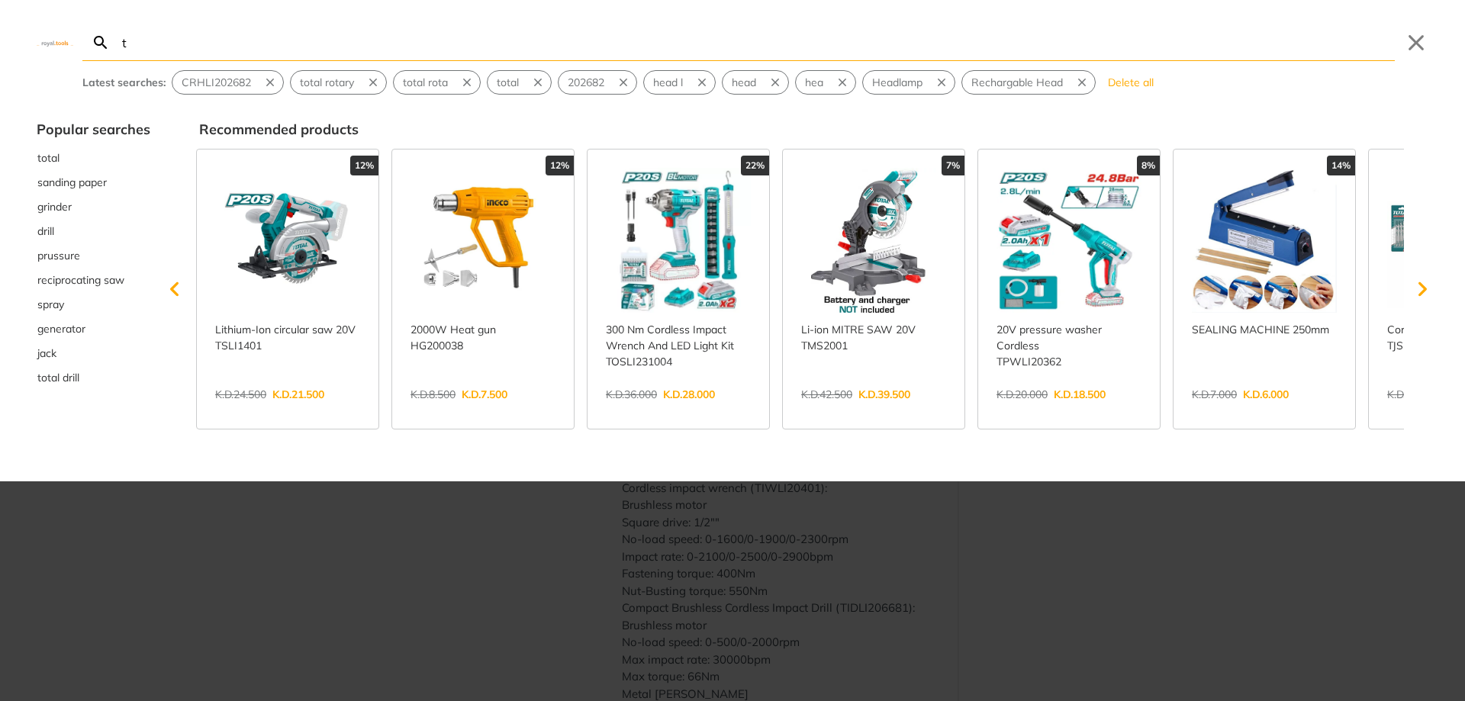
type input "t"
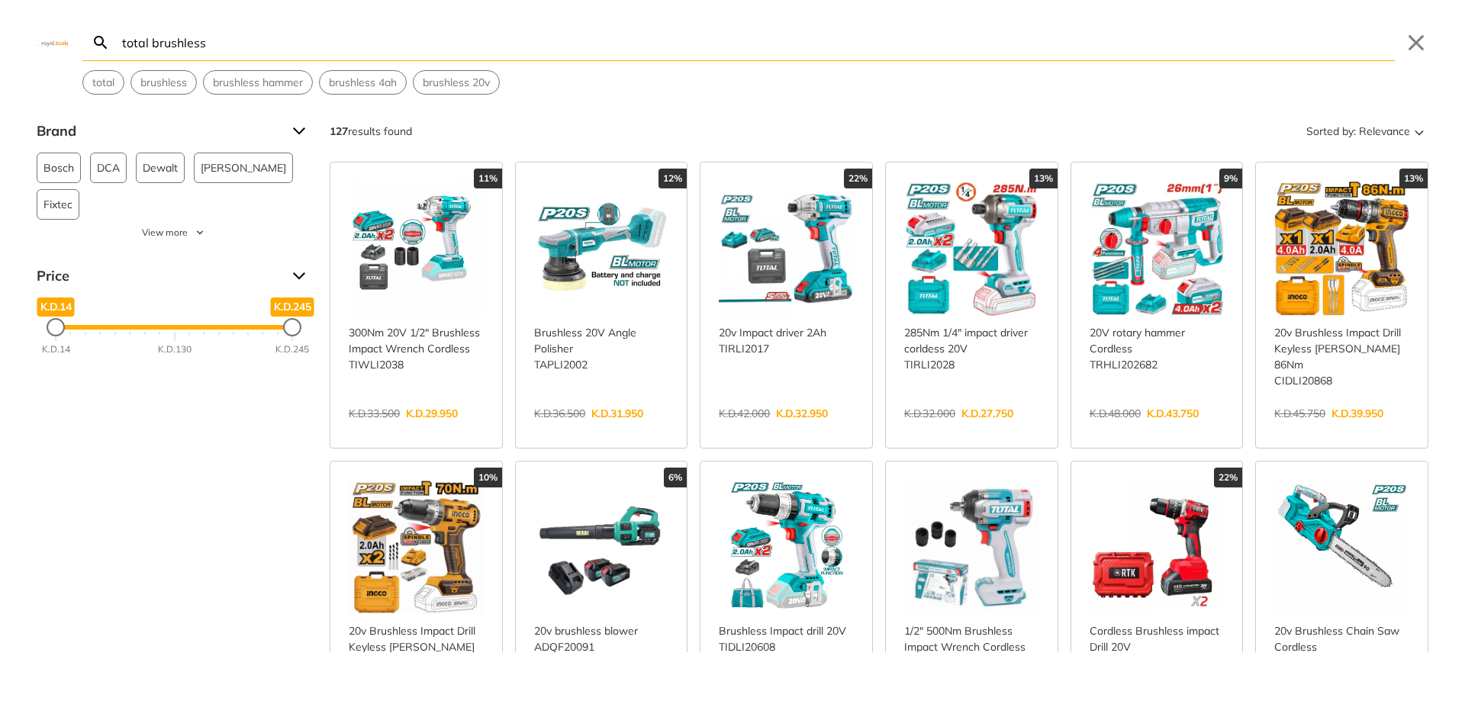
type input "total brushless"
click at [1344, 140] on button "Sorted by: Relevance" at bounding box center [1365, 131] width 125 height 24
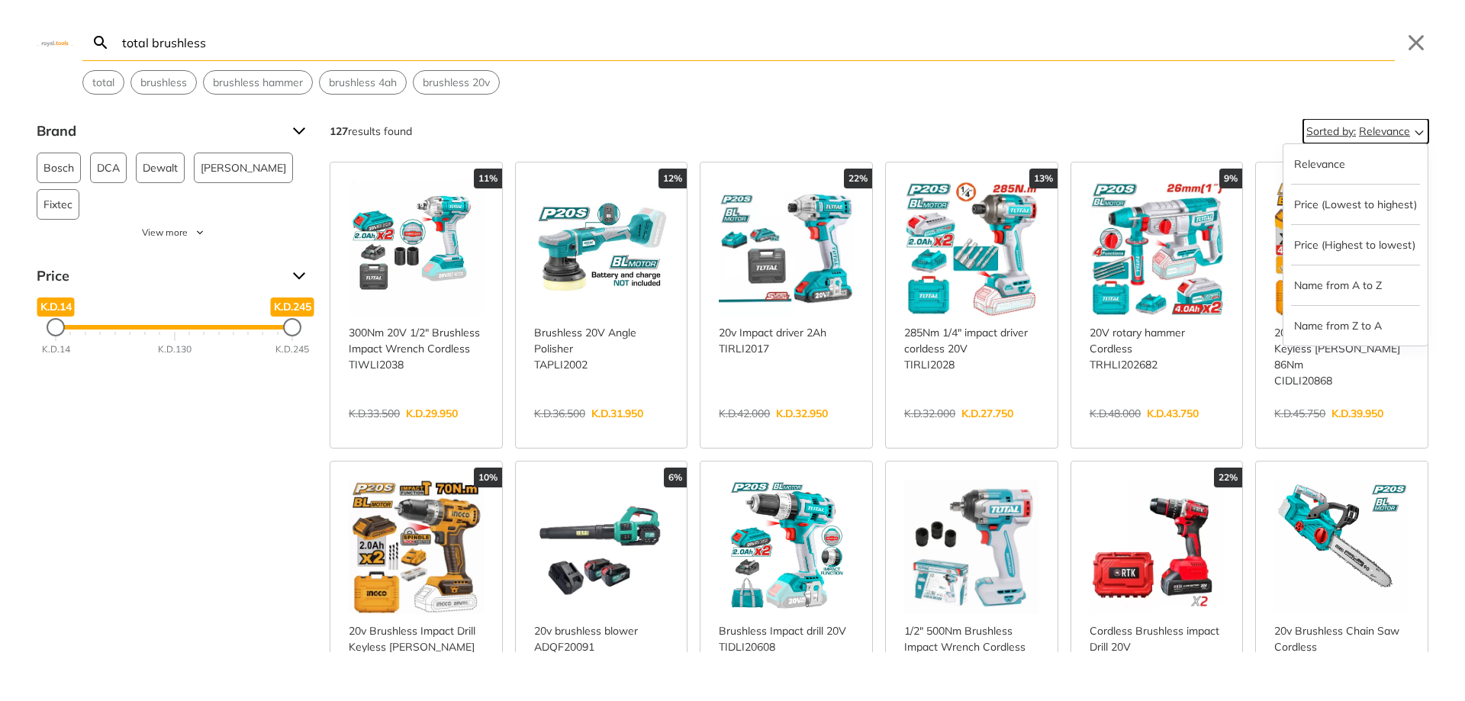
click at [1344, 132] on button "Sorted by: Relevance" at bounding box center [1365, 131] width 125 height 24
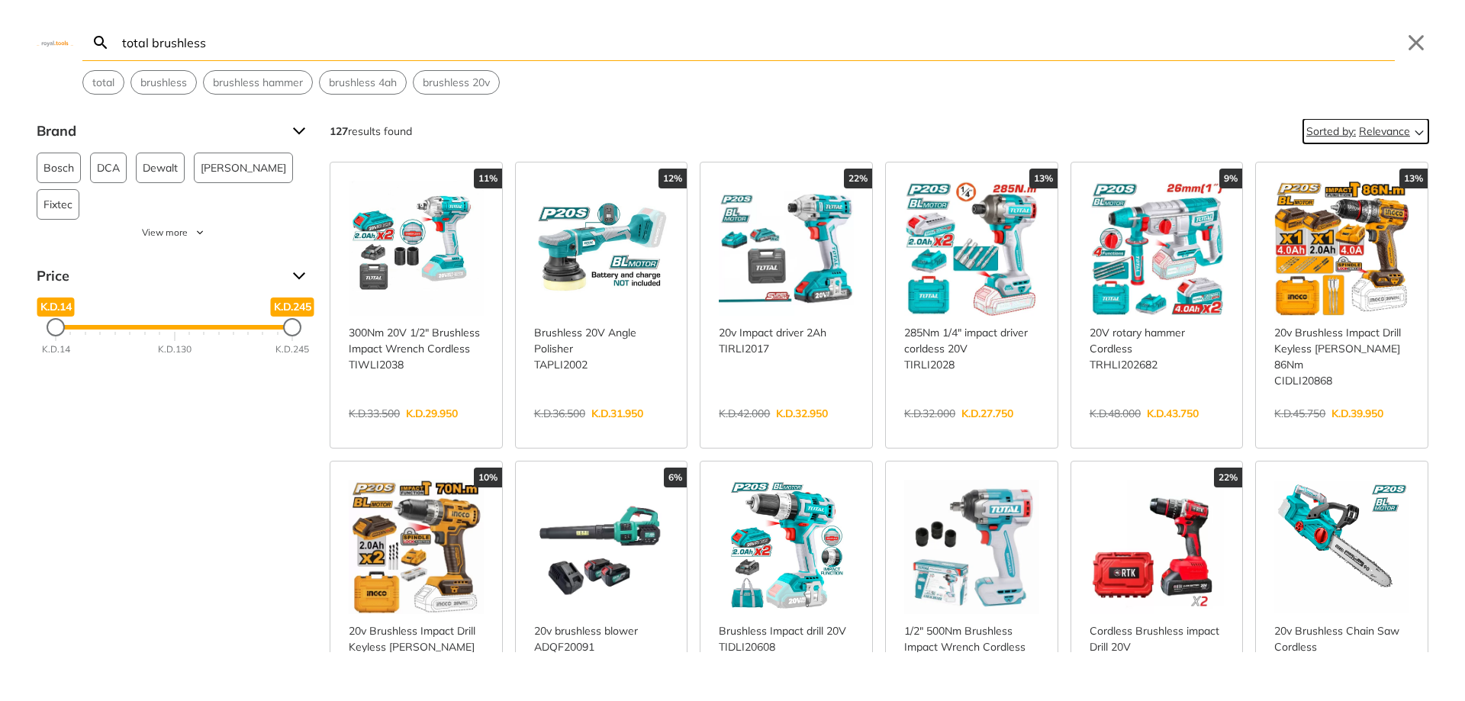
click at [1335, 132] on button "Sorted by: Relevance" at bounding box center [1365, 131] width 125 height 24
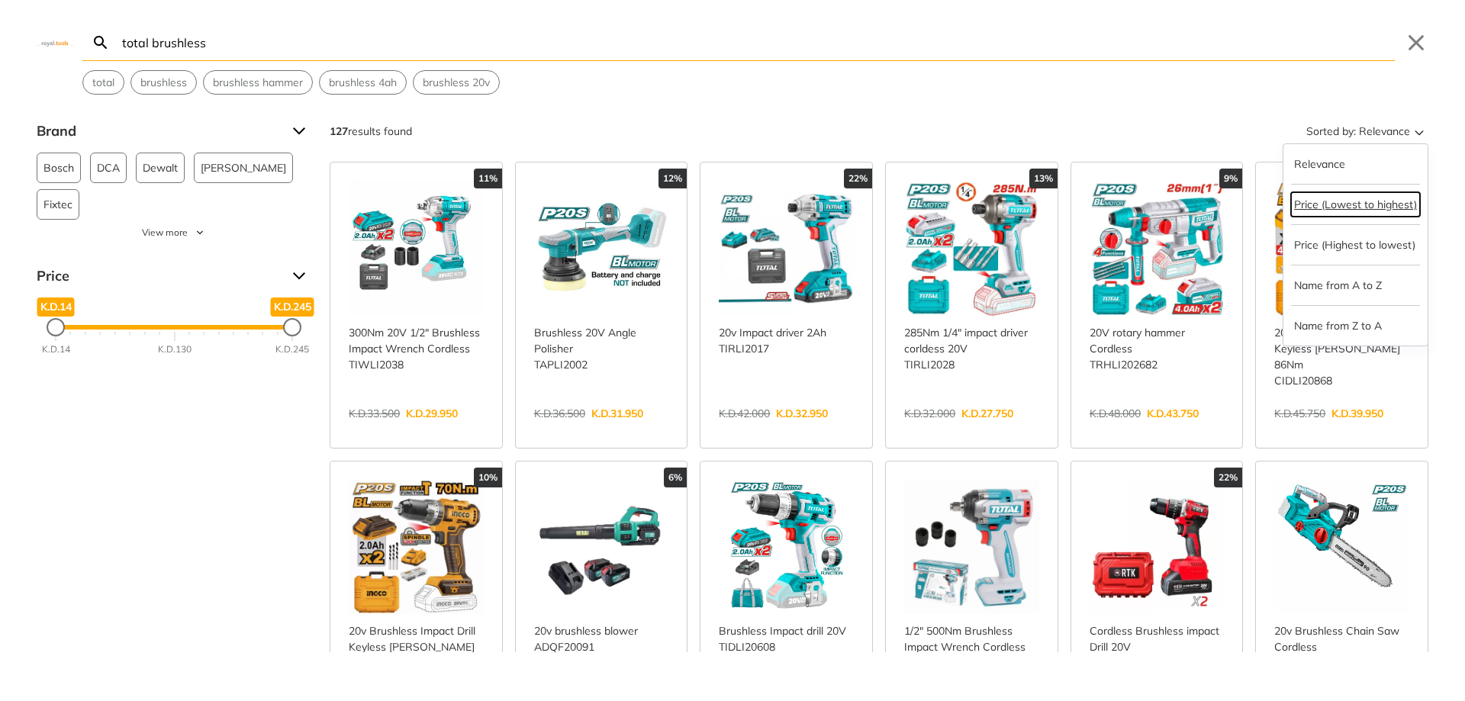
click at [1368, 214] on button "Price (Lowest to highest)" at bounding box center [1355, 204] width 129 height 24
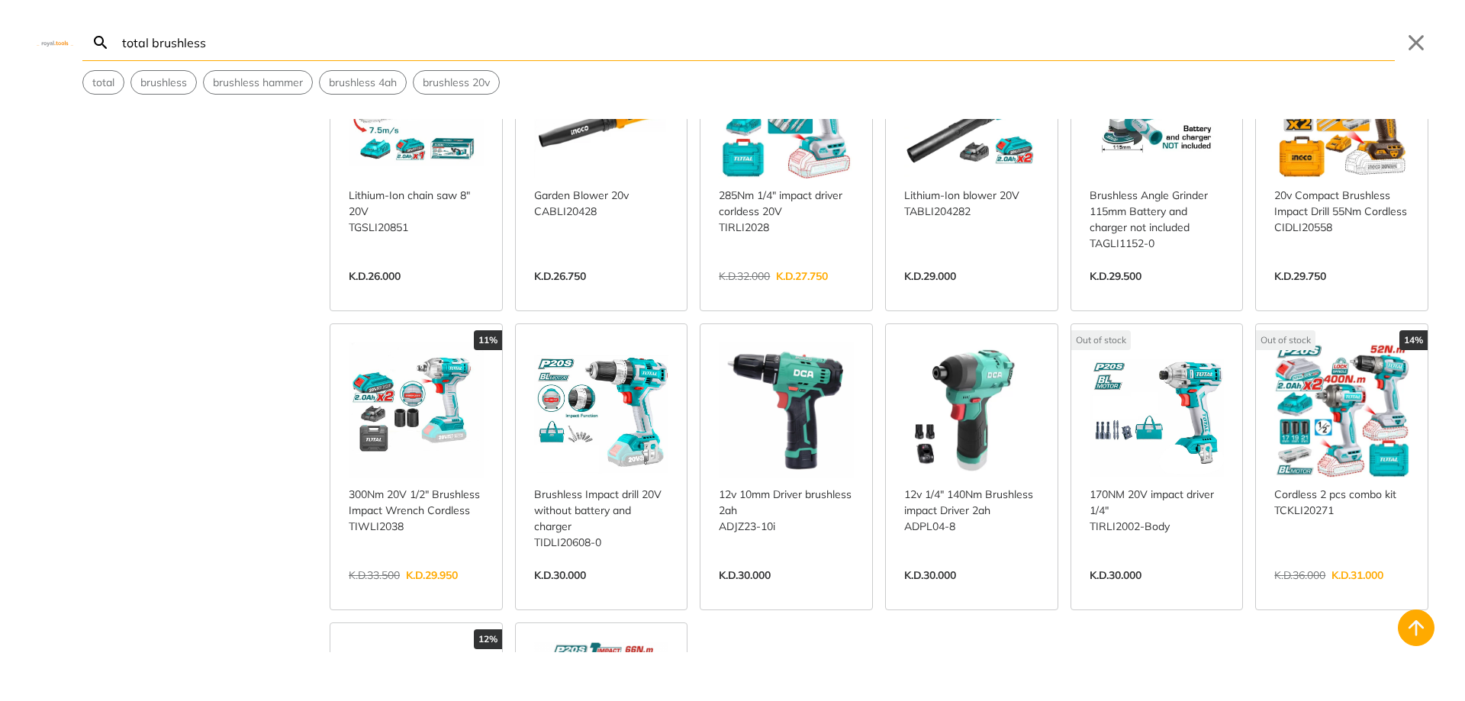
scroll to position [458, 0]
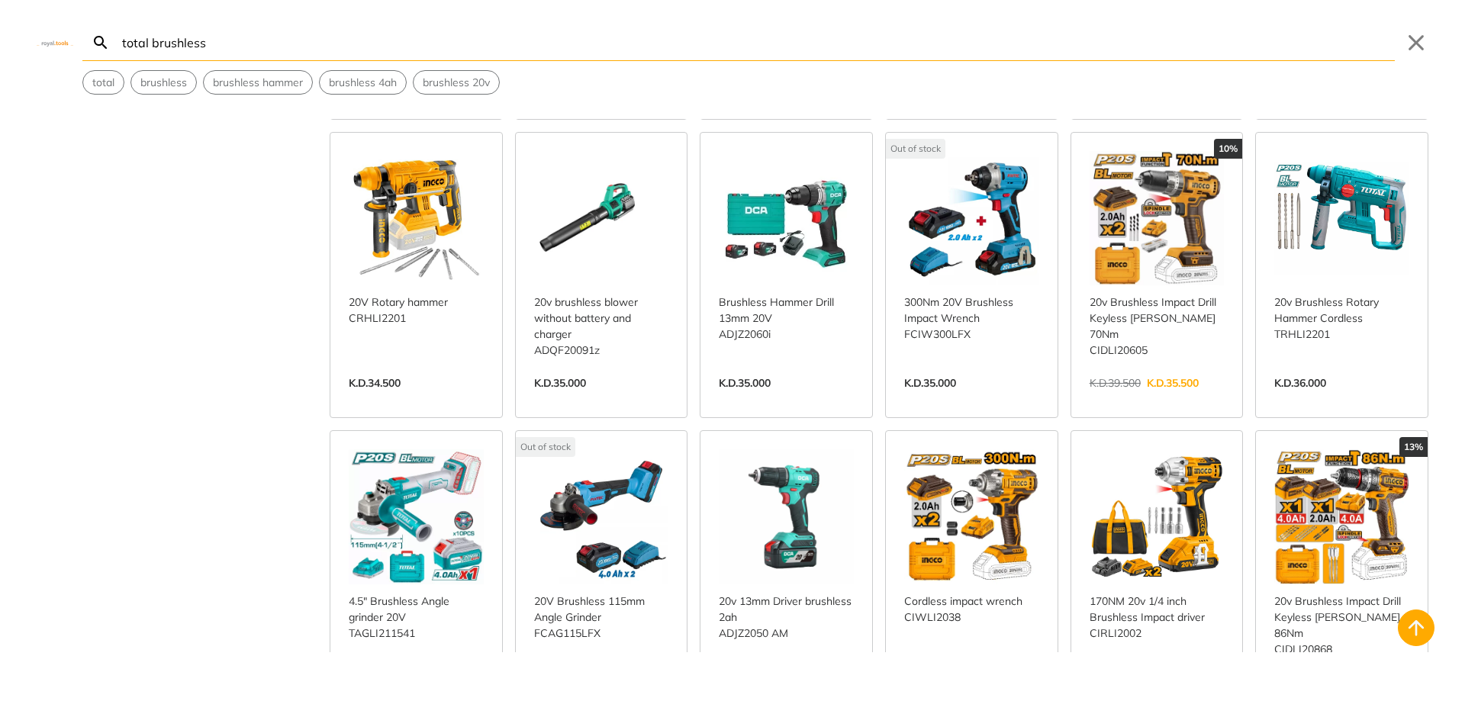
scroll to position [1373, 0]
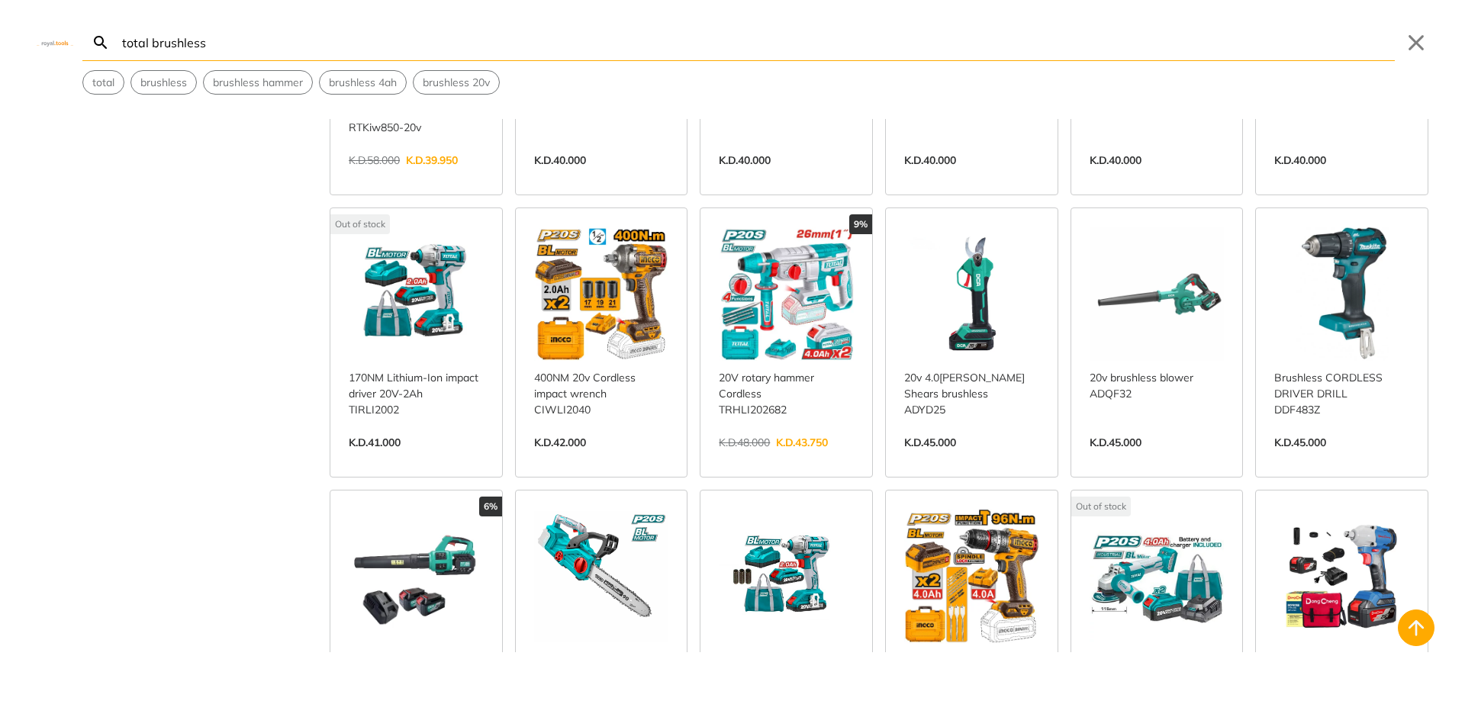
scroll to position [2060, 0]
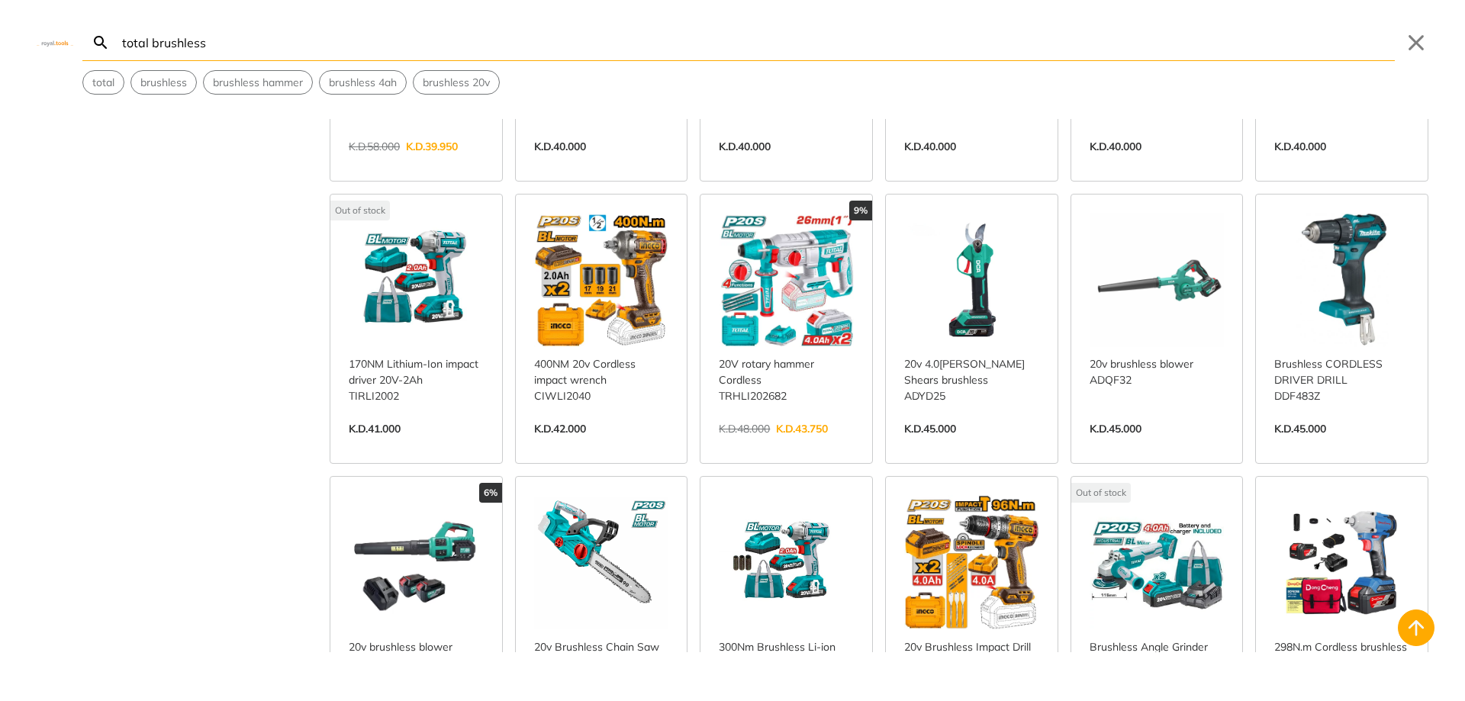
click at [793, 445] on link "View more →" at bounding box center [786, 445] width 135 height 0
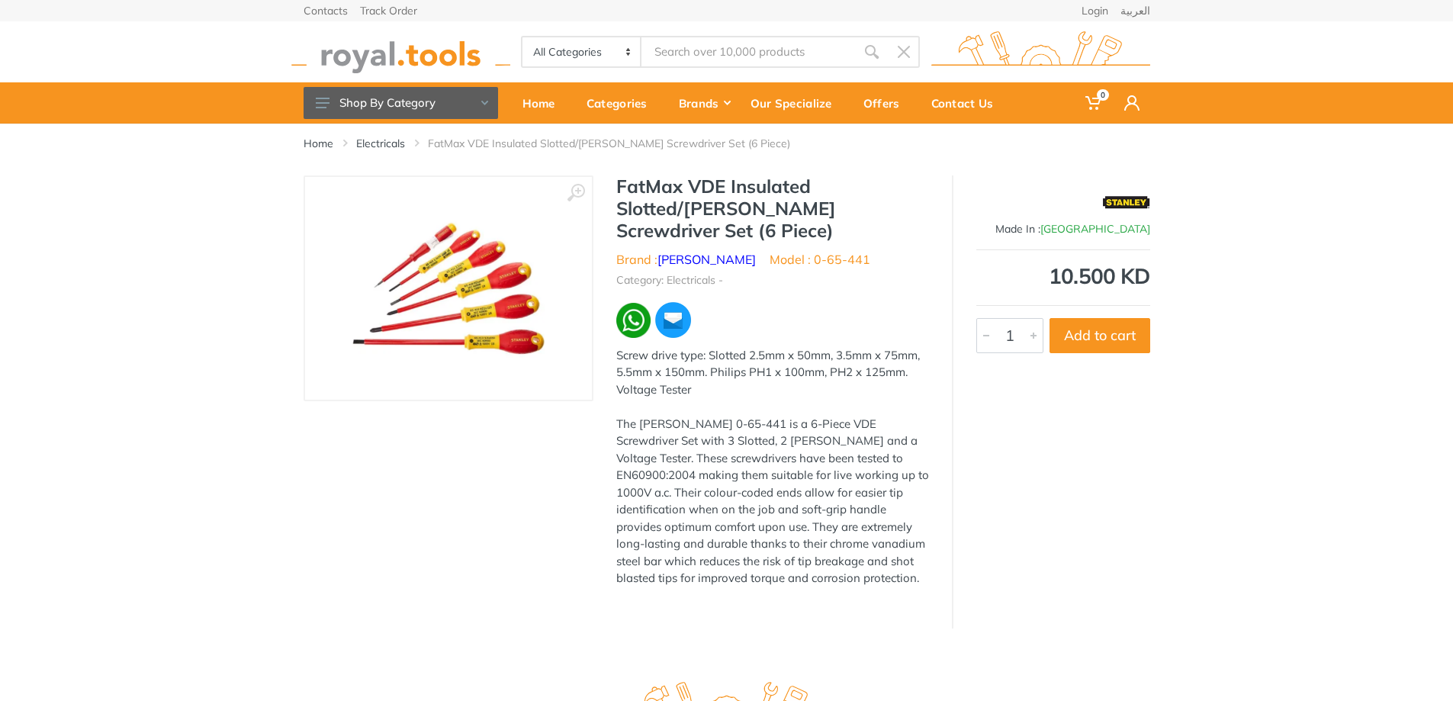
click at [703, 67] on div "All Categories Power tools Cordless Tools Hand Tools Power Tools Accessories Sa…" at bounding box center [727, 51] width 870 height 61
click at [703, 60] on input "Site search" at bounding box center [749, 52] width 214 height 32
paste input "VDE TORQUE DRIVER"
type input "VDE TORQUE DRIVER"
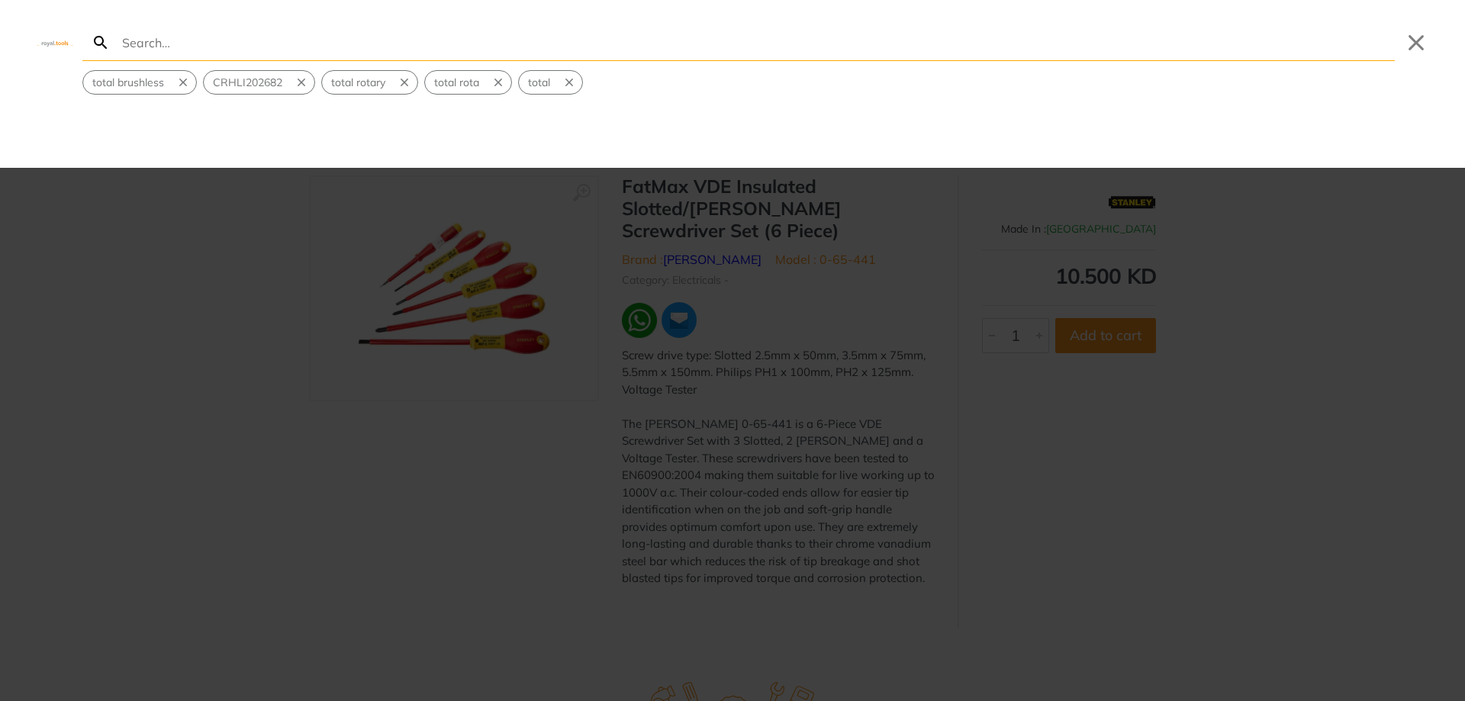
click at [327, 47] on input "Search" at bounding box center [757, 42] width 1276 height 36
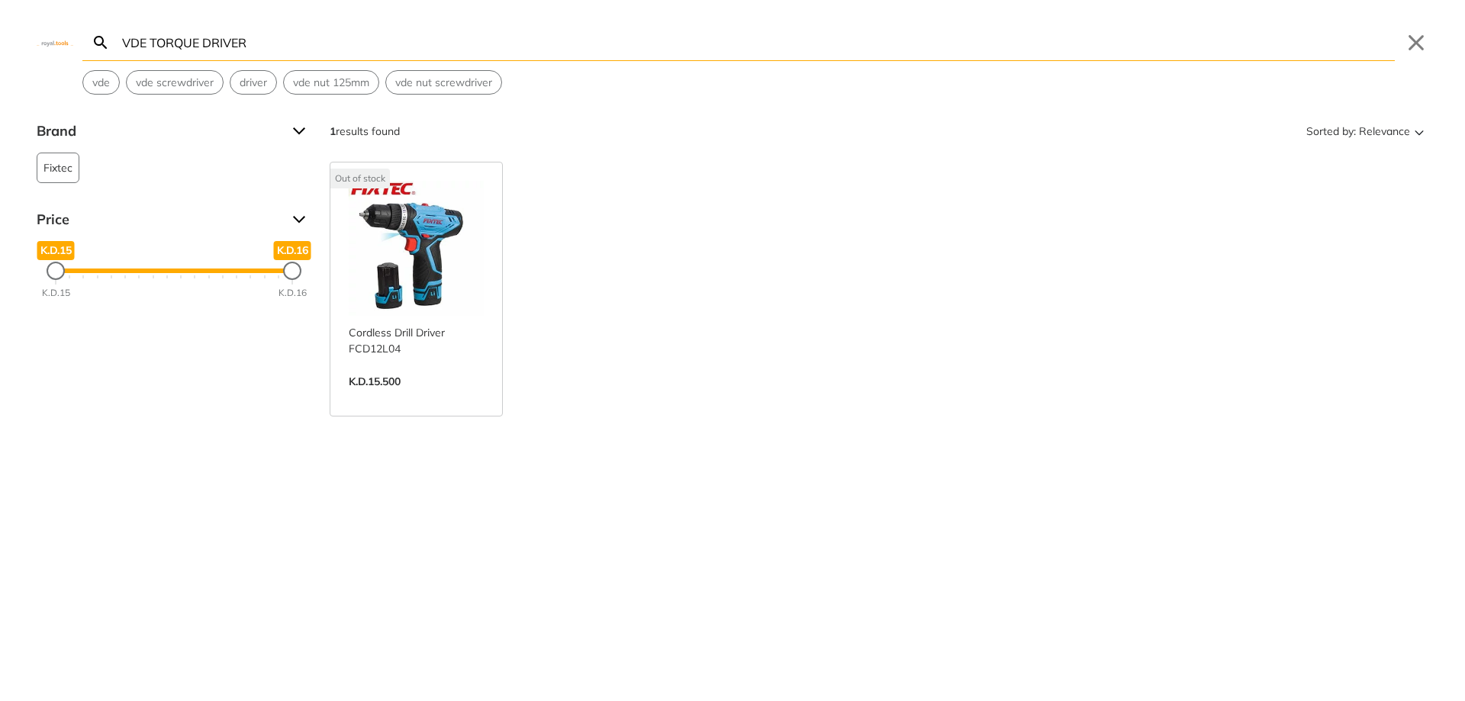
drag, startPoint x: 149, startPoint y: 37, endPoint x: 38, endPoint y: 30, distance: 110.8
click at [38, 30] on div "VDE TORQUE DRIVER Search Submit Close vde vde screwdriver driver vde nut 125mm …" at bounding box center [732, 47] width 1465 height 95
type input "TORQUE DRIVER"
click at [254, 44] on input "TORQUE DRIVER" at bounding box center [757, 42] width 1276 height 36
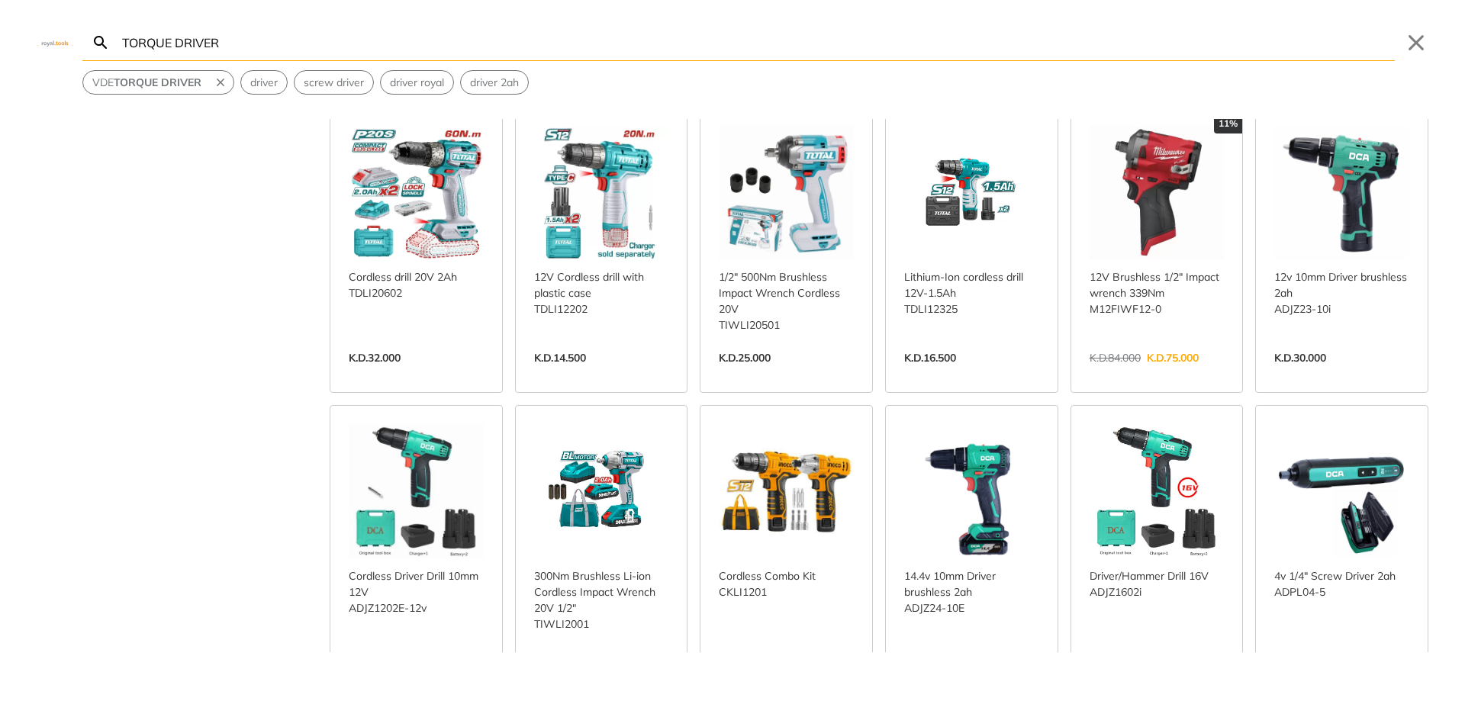
scroll to position [458, 0]
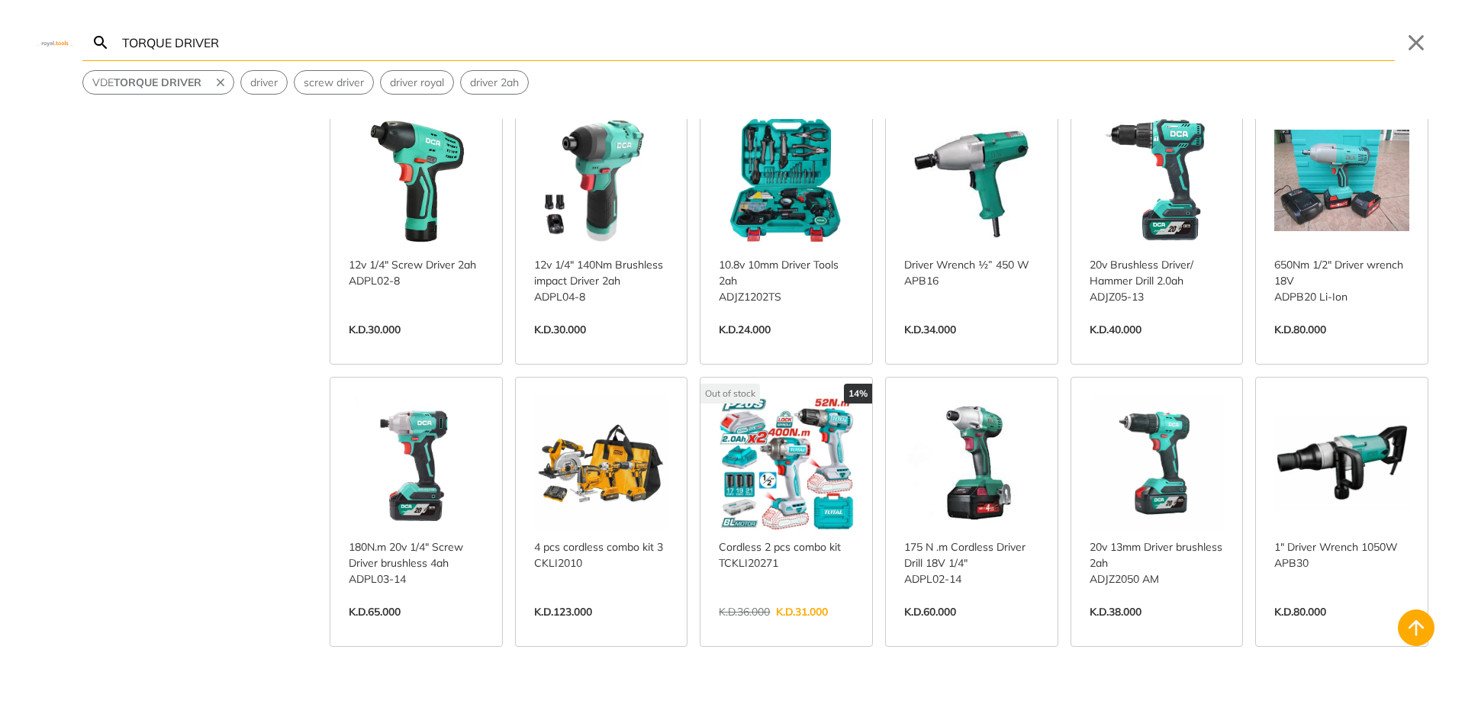
scroll to position [1144, 0]
